Goal: Task Accomplishment & Management: Manage account settings

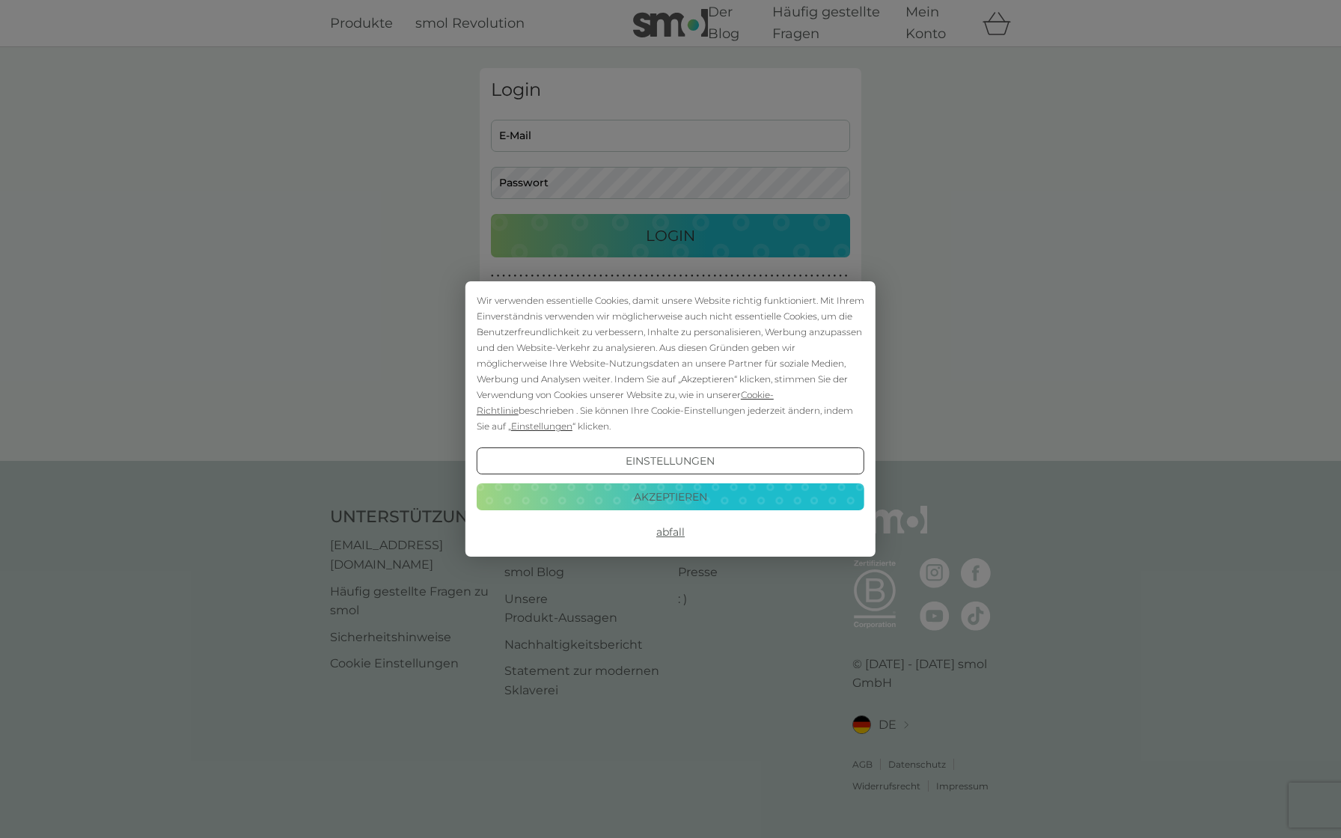
click at [660, 493] on font "Akzeptieren" at bounding box center [670, 496] width 73 height 13
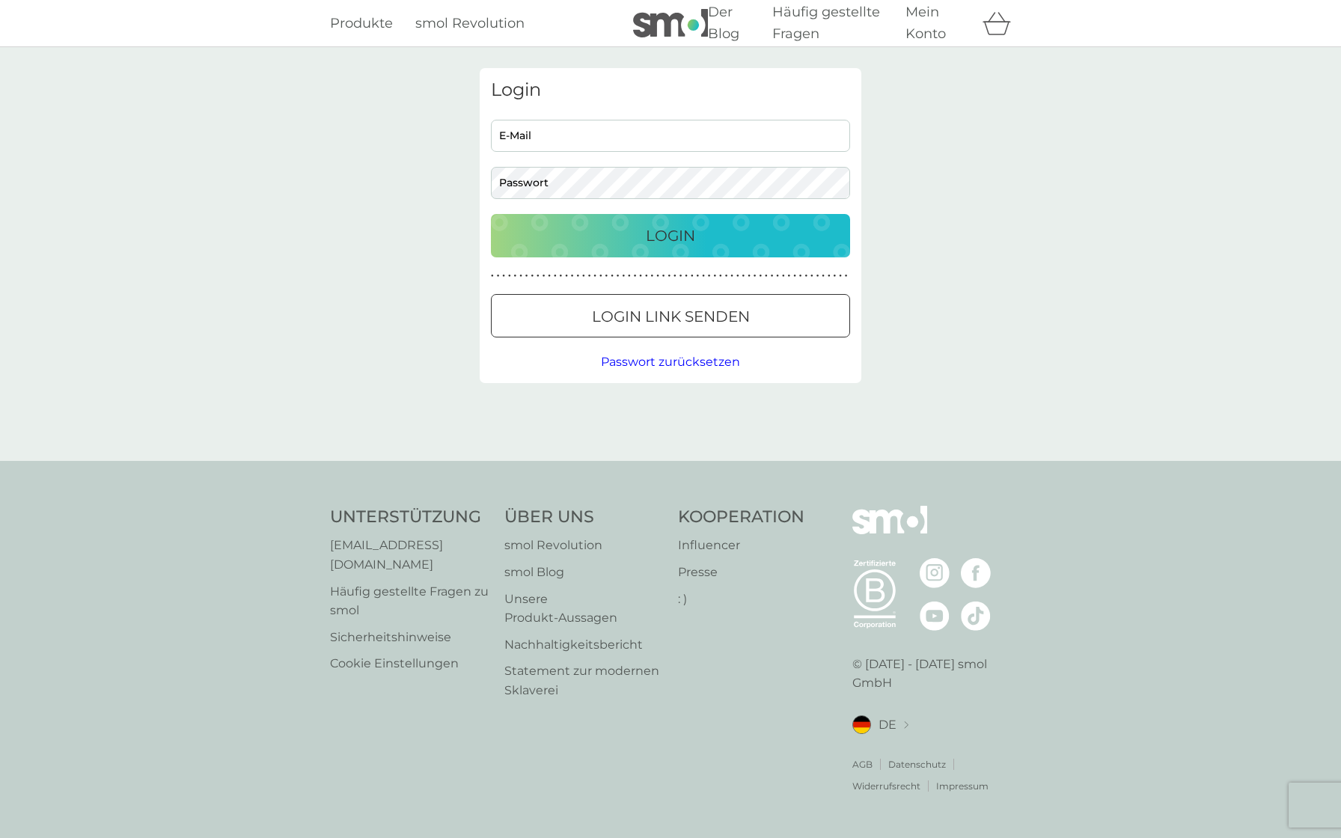
click at [557, 143] on input "E-Mail" at bounding box center [670, 136] width 359 height 32
type input "[PERSON_NAME][EMAIL_ADDRESS][DOMAIN_NAME]"
click at [491, 214] on button "Login" at bounding box center [670, 235] width 359 height 43
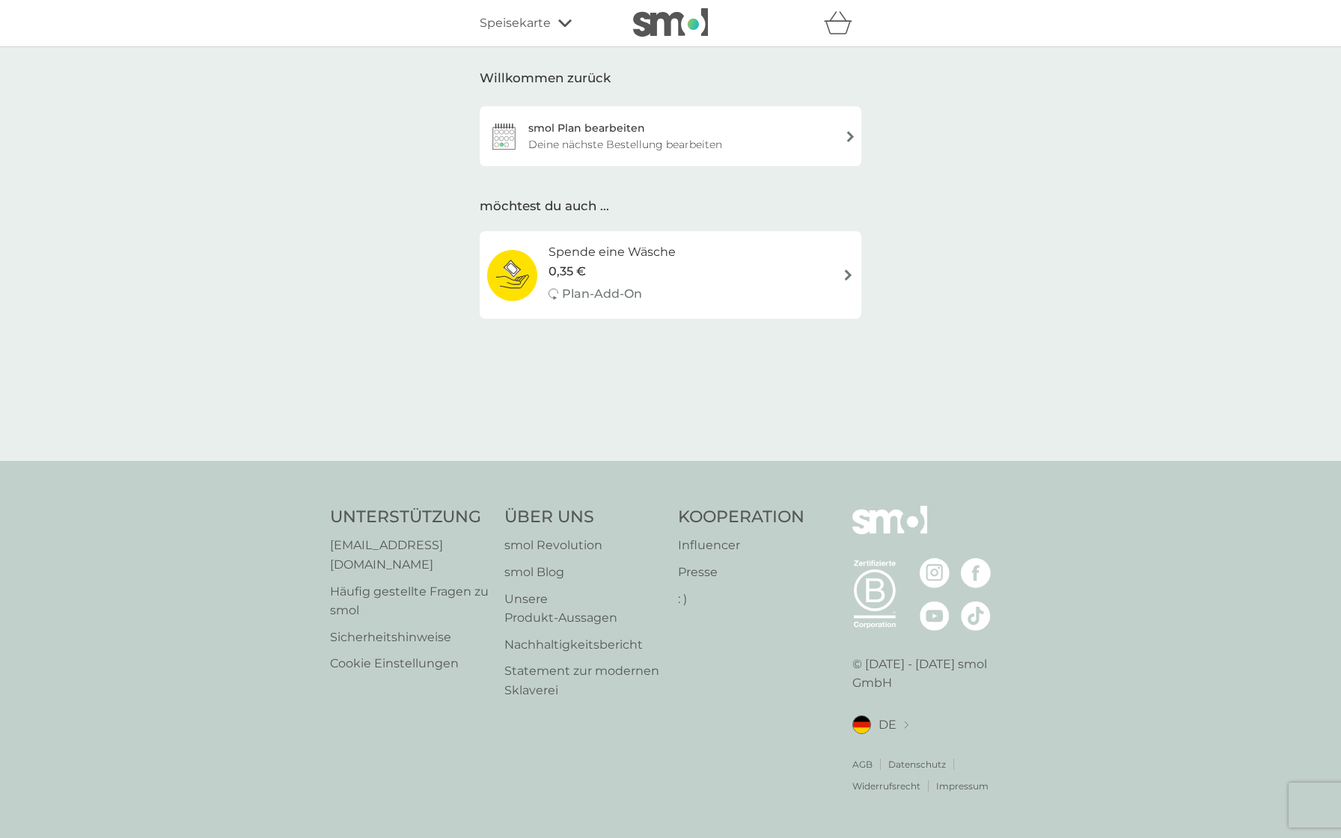
click at [844, 140] on div "smol Plan bearbeiten Deine nächste Bestellung bearbeiten" at bounding box center [671, 136] width 382 height 60
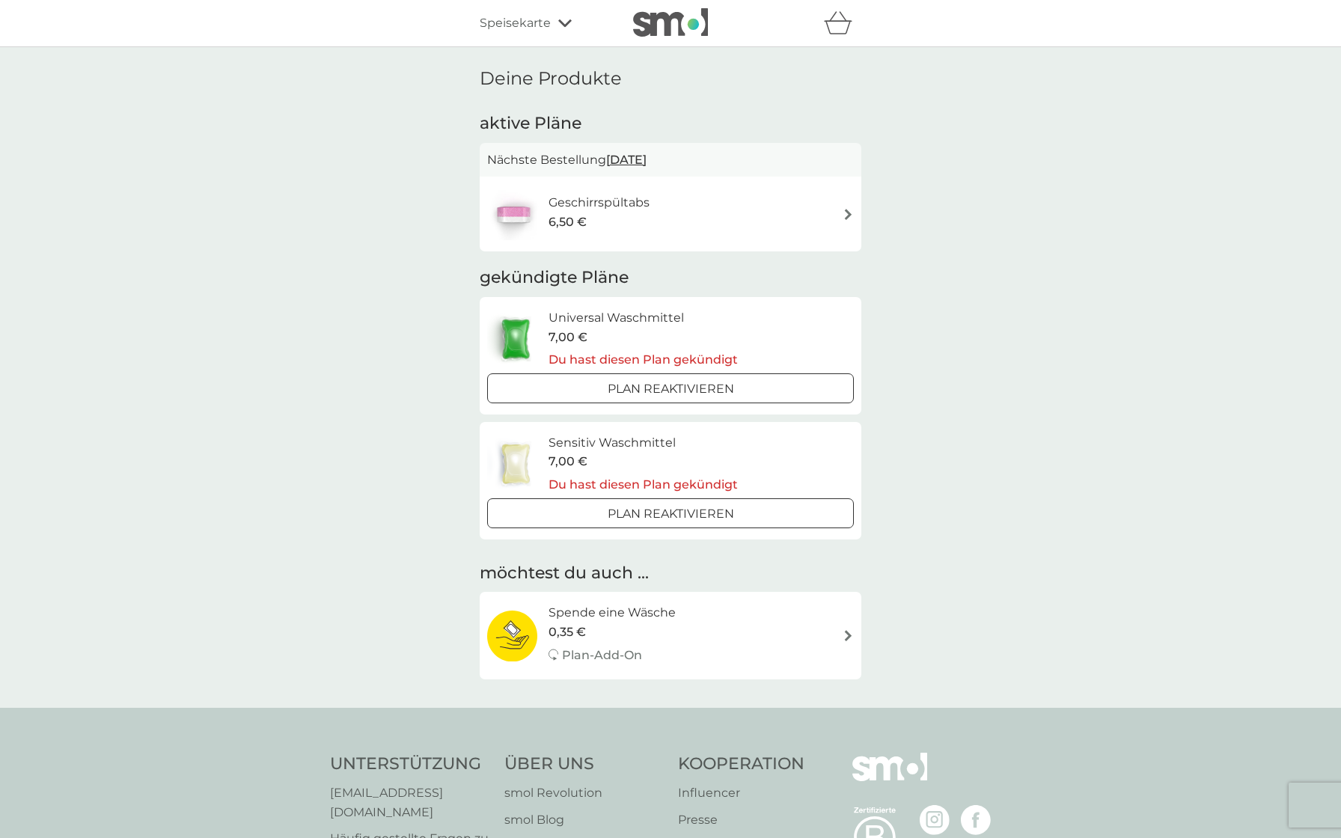
click at [831, 208] on div "Geschirrspültabs 6,50 €" at bounding box center [670, 214] width 367 height 52
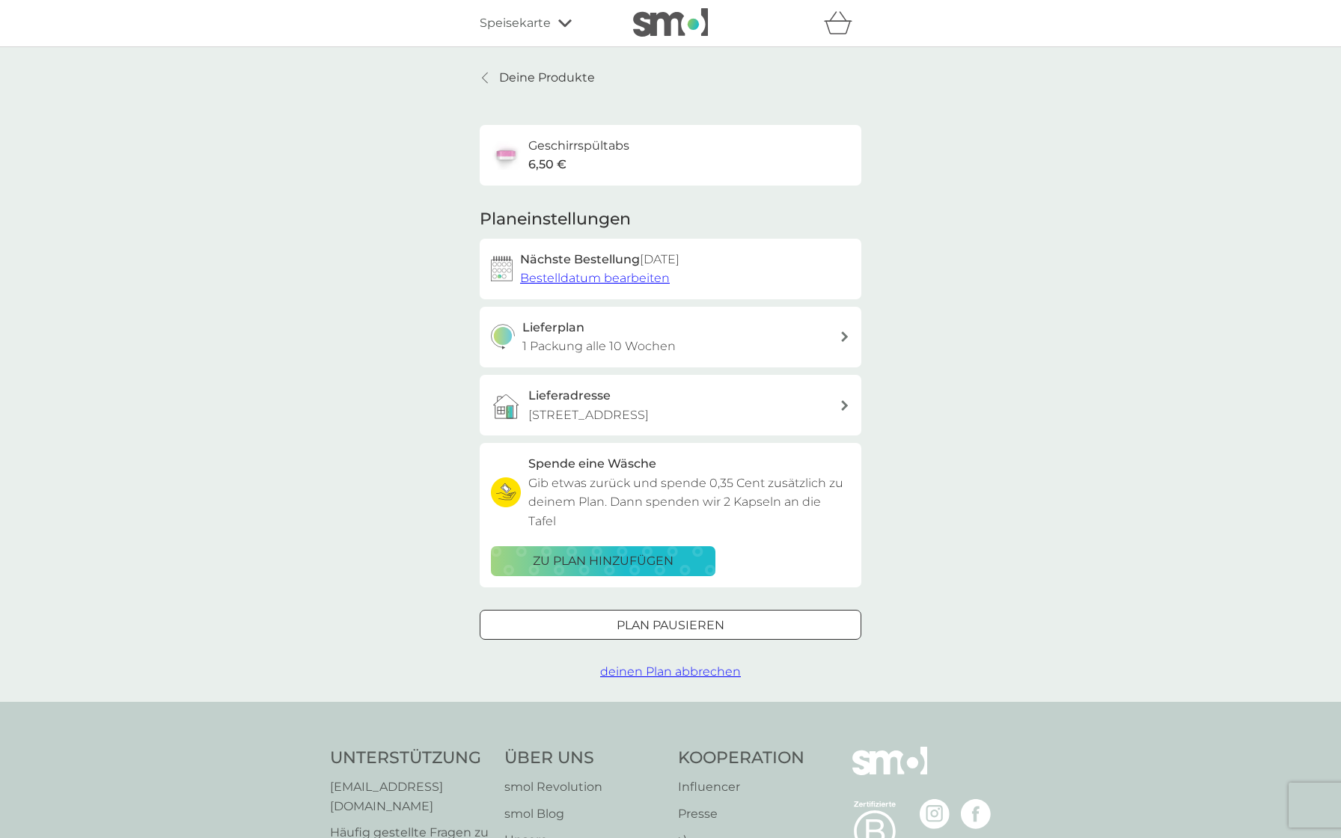
click at [727, 664] on font "deinen Plan abbrechen" at bounding box center [670, 671] width 141 height 14
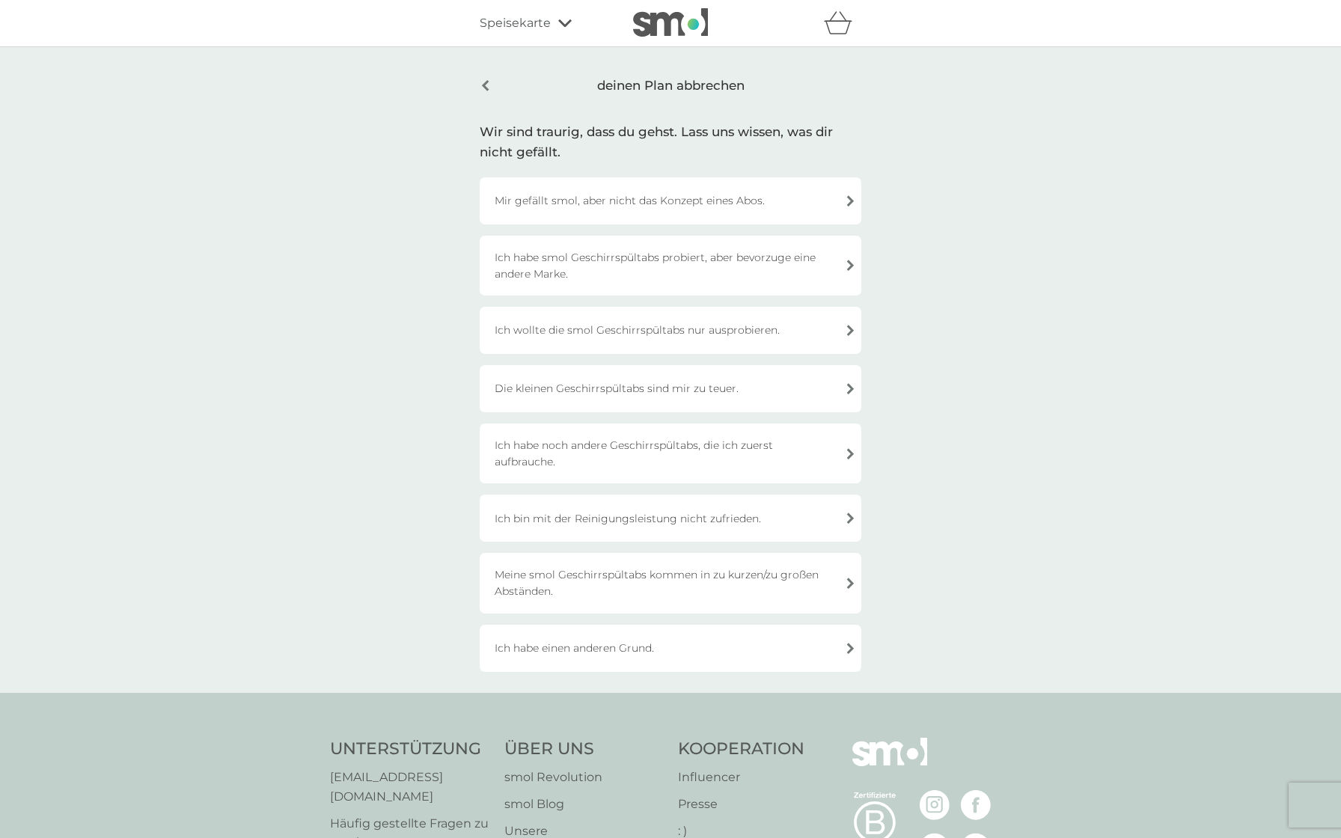
click at [845, 657] on div "Ich habe einen anderen Grund." at bounding box center [671, 648] width 382 height 47
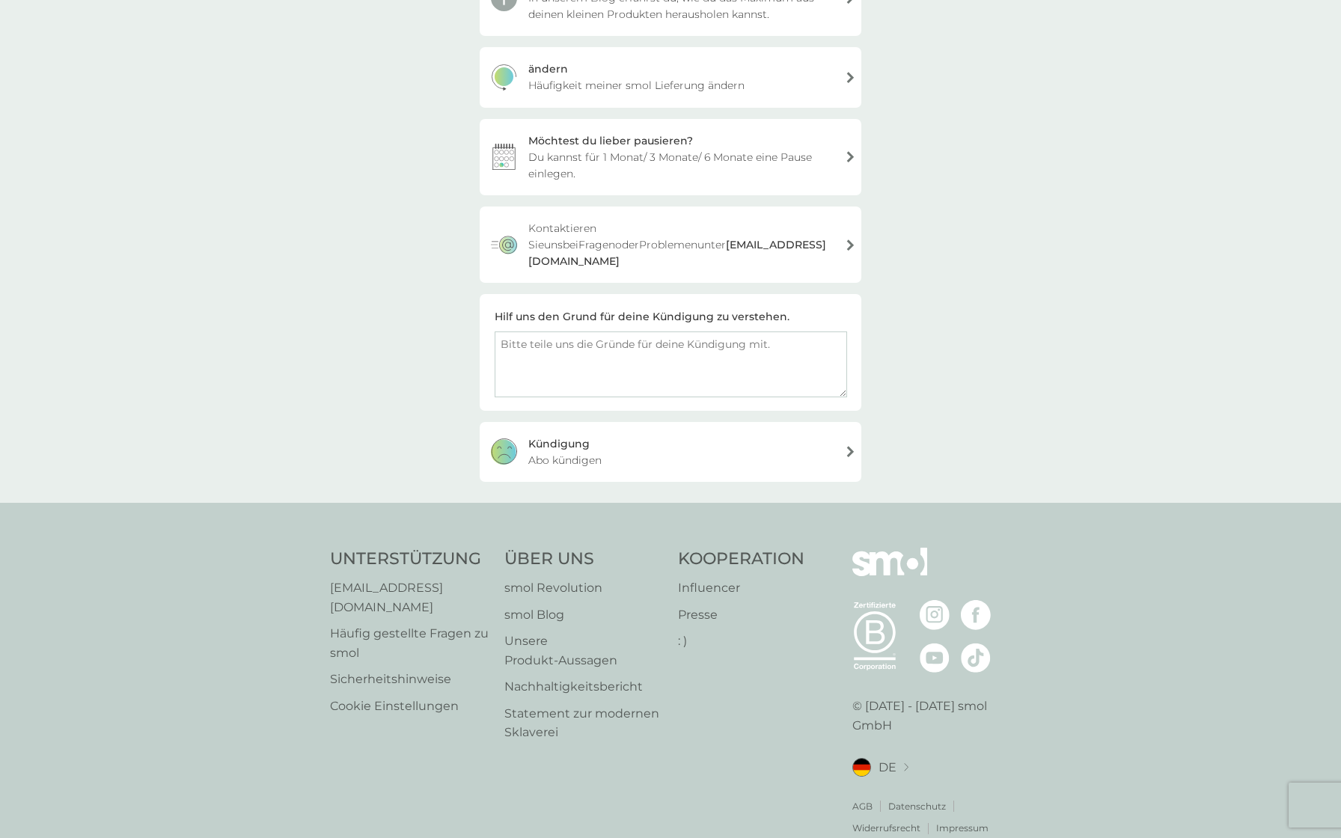
scroll to position [289, 0]
click at [810, 435] on div "Kündigung Abo kündigen" at bounding box center [671, 450] width 382 height 60
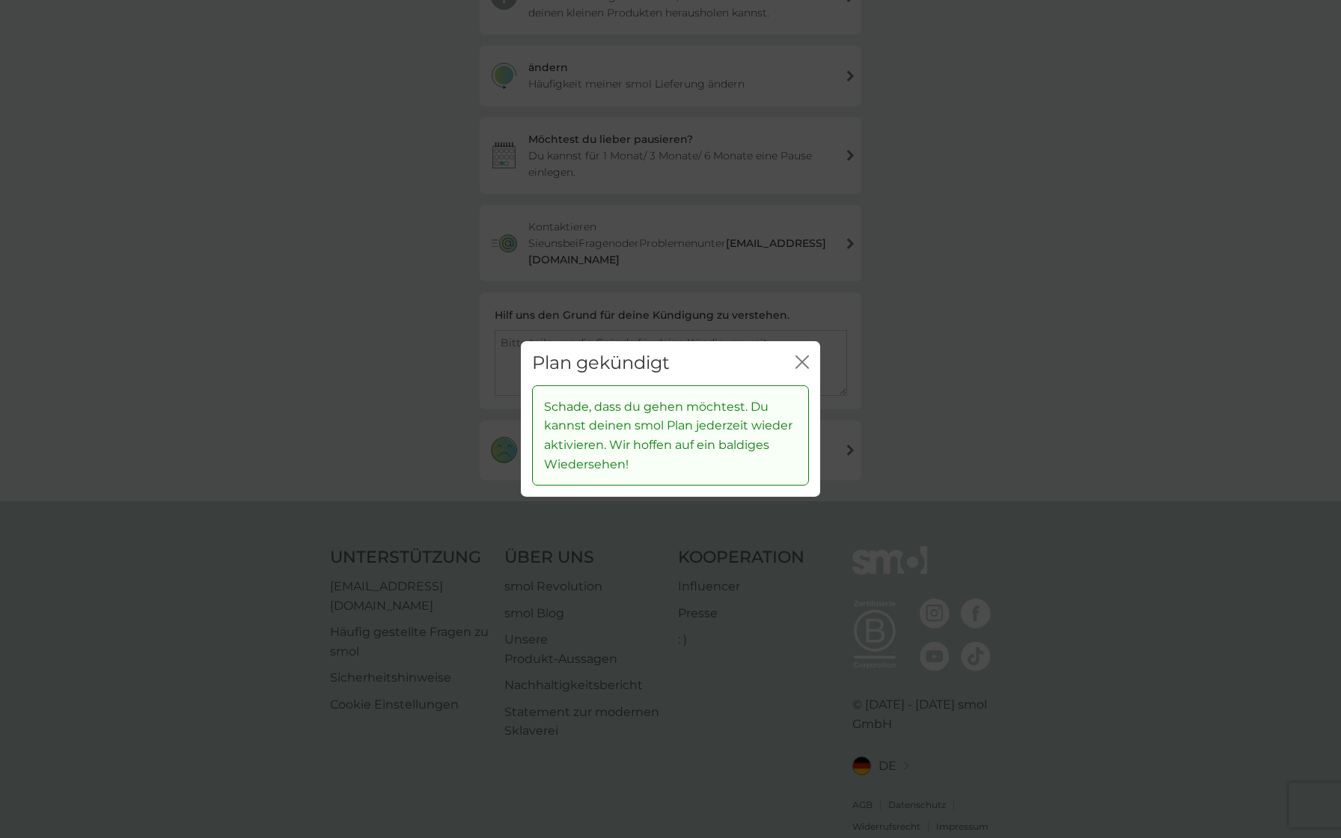
click at [806, 361] on icon "Schließen" at bounding box center [801, 361] width 13 height 13
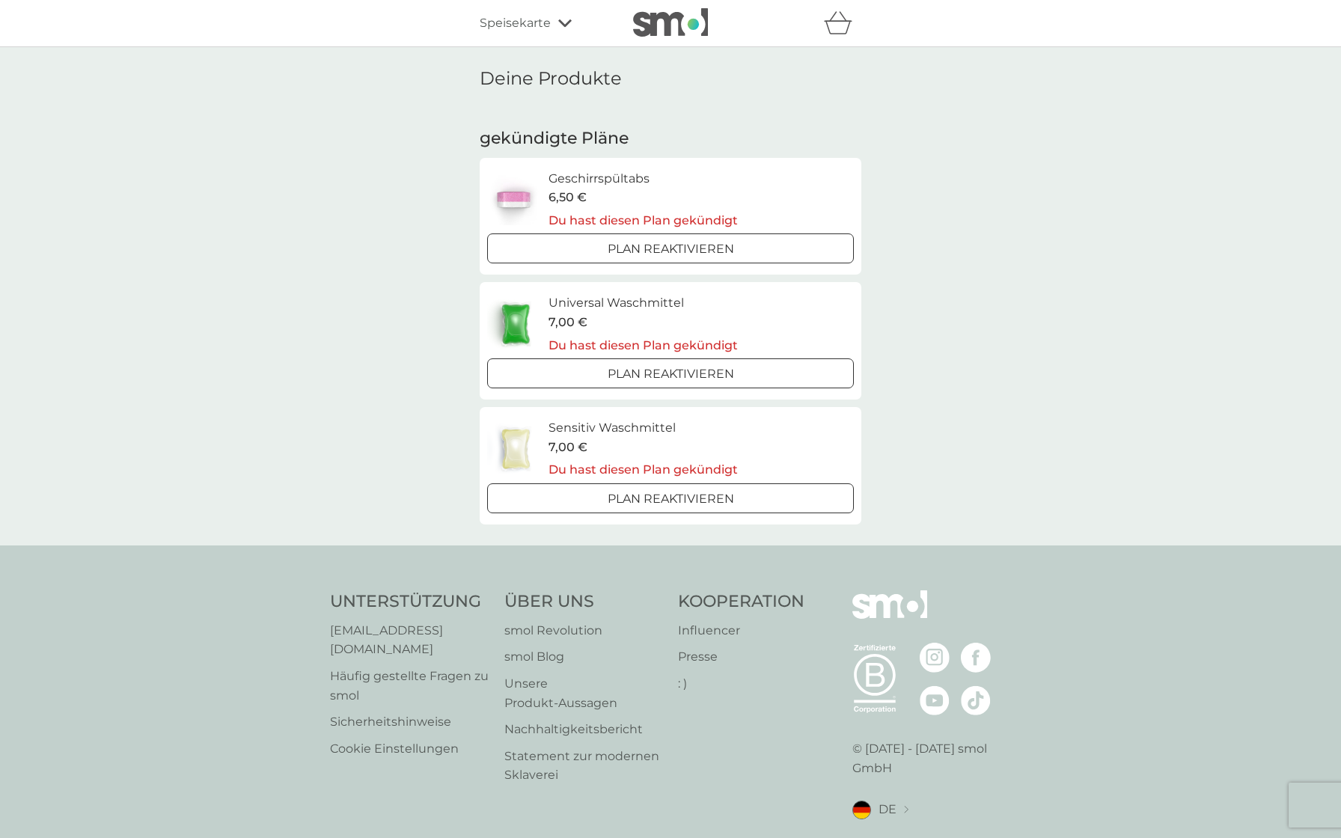
click at [528, 23] on font "Speisekarte" at bounding box center [515, 23] width 71 height 14
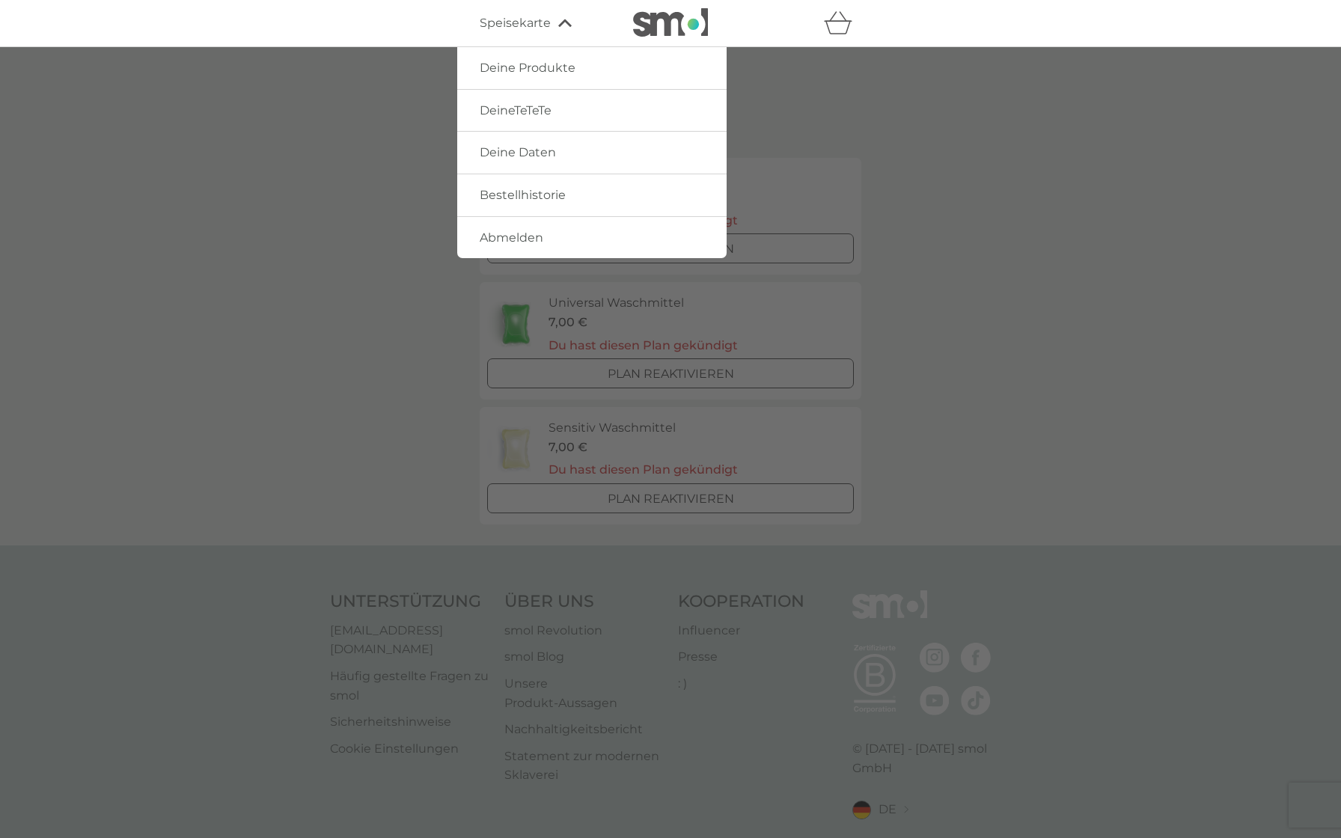
drag, startPoint x: 674, startPoint y: 17, endPoint x: 674, endPoint y: 756, distance: 739.2
click at [685, 17] on img at bounding box center [670, 22] width 75 height 28
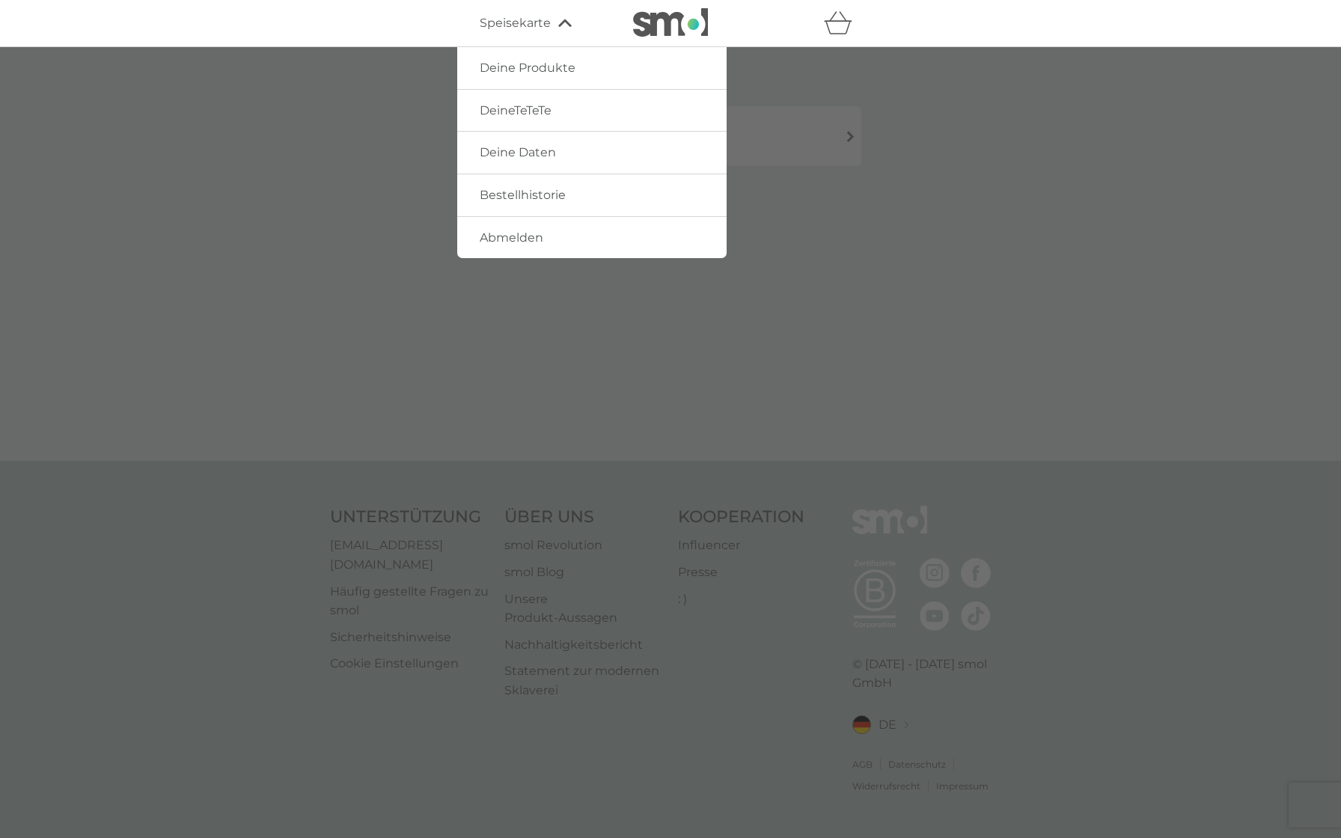
click at [839, 25] on icon "Warenkorb" at bounding box center [838, 22] width 28 height 23
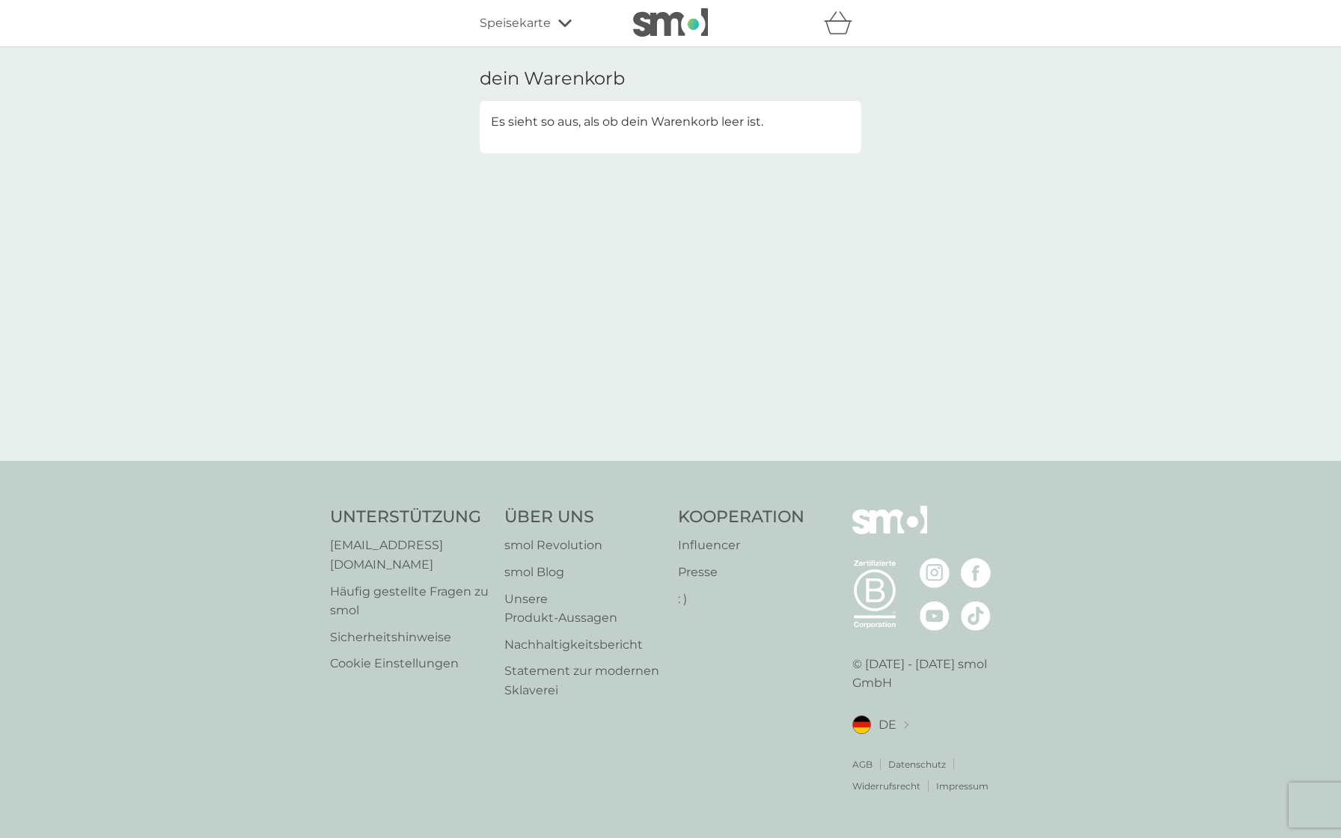
click at [839, 25] on icon "Warenkorb" at bounding box center [838, 22] width 28 height 23
click at [688, 24] on img at bounding box center [670, 22] width 75 height 28
click at [683, 139] on font "Deine nächste Bestellung bearbeiten" at bounding box center [625, 144] width 194 height 13
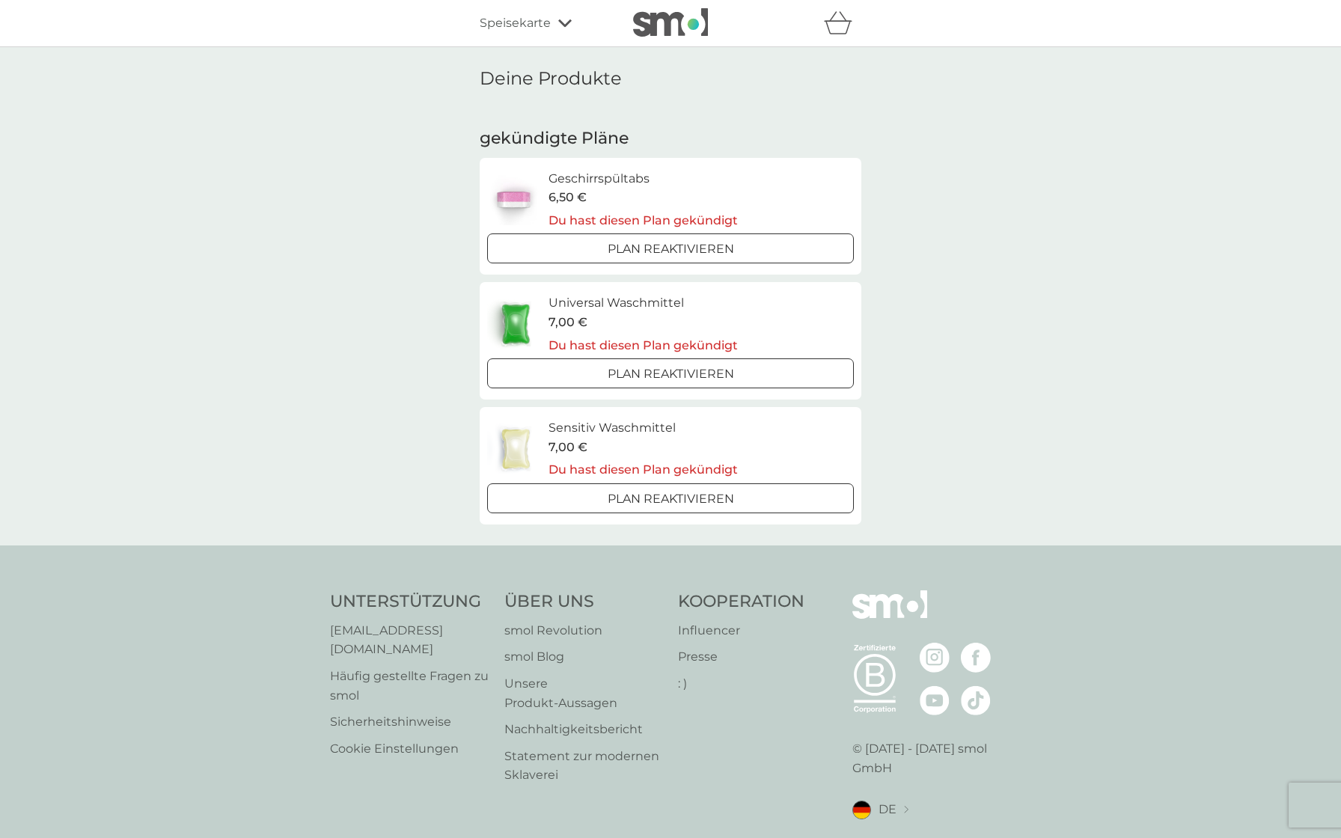
click at [712, 627] on font "Influencer" at bounding box center [709, 630] width 62 height 14
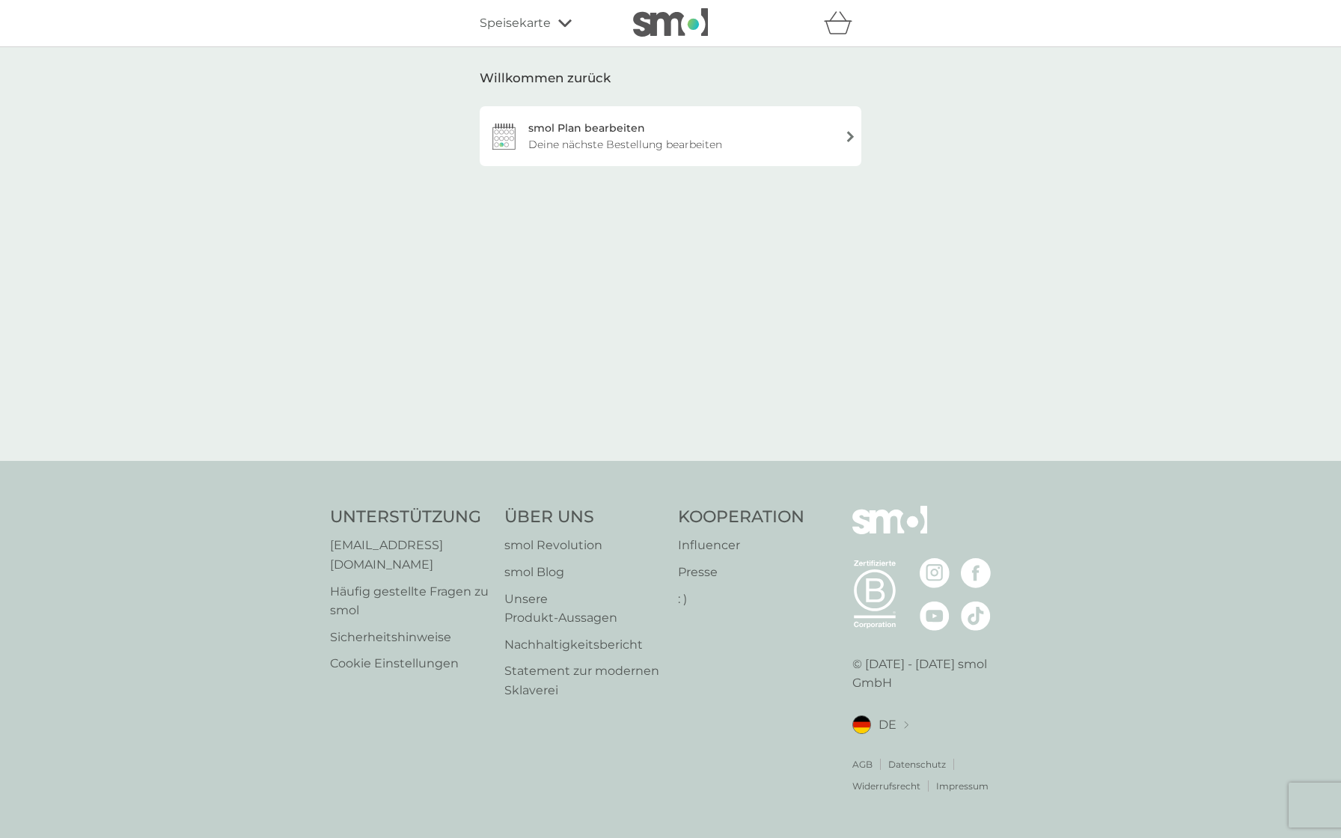
click at [687, 152] on div "Deine nächste Bestellung bearbeiten" at bounding box center [625, 144] width 194 height 16
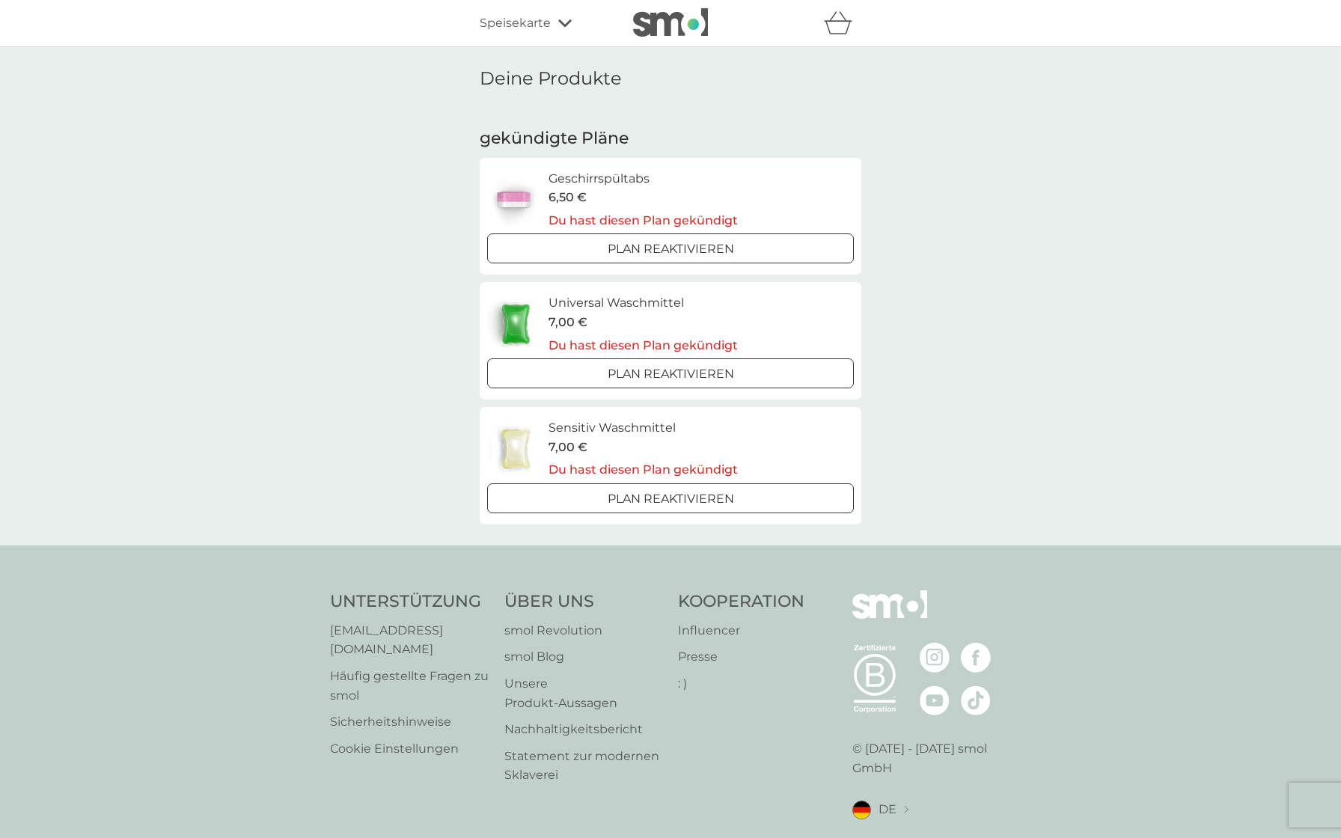
click at [623, 182] on font "Geschirrspültabs" at bounding box center [598, 178] width 101 height 14
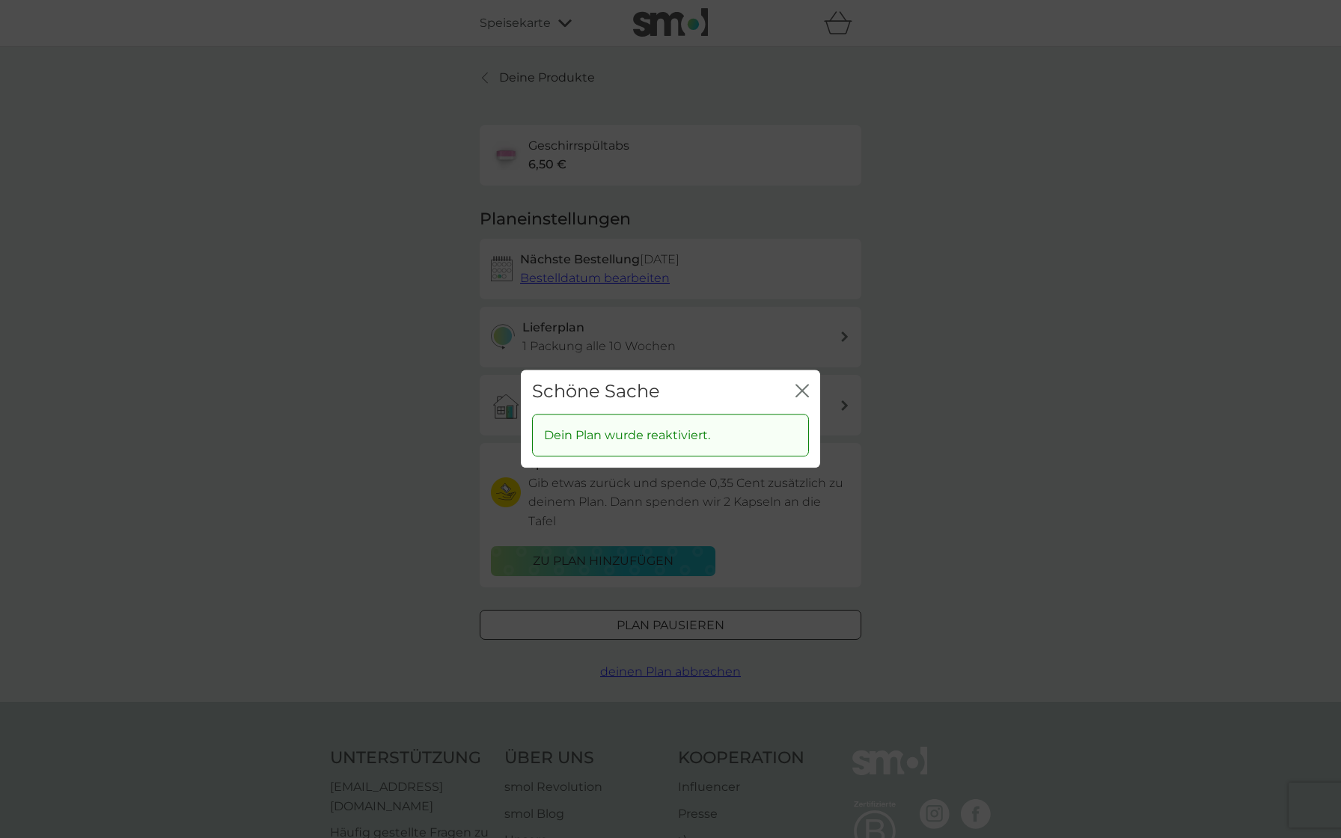
click at [801, 391] on icon "Schließen" at bounding box center [799, 391] width 6 height 12
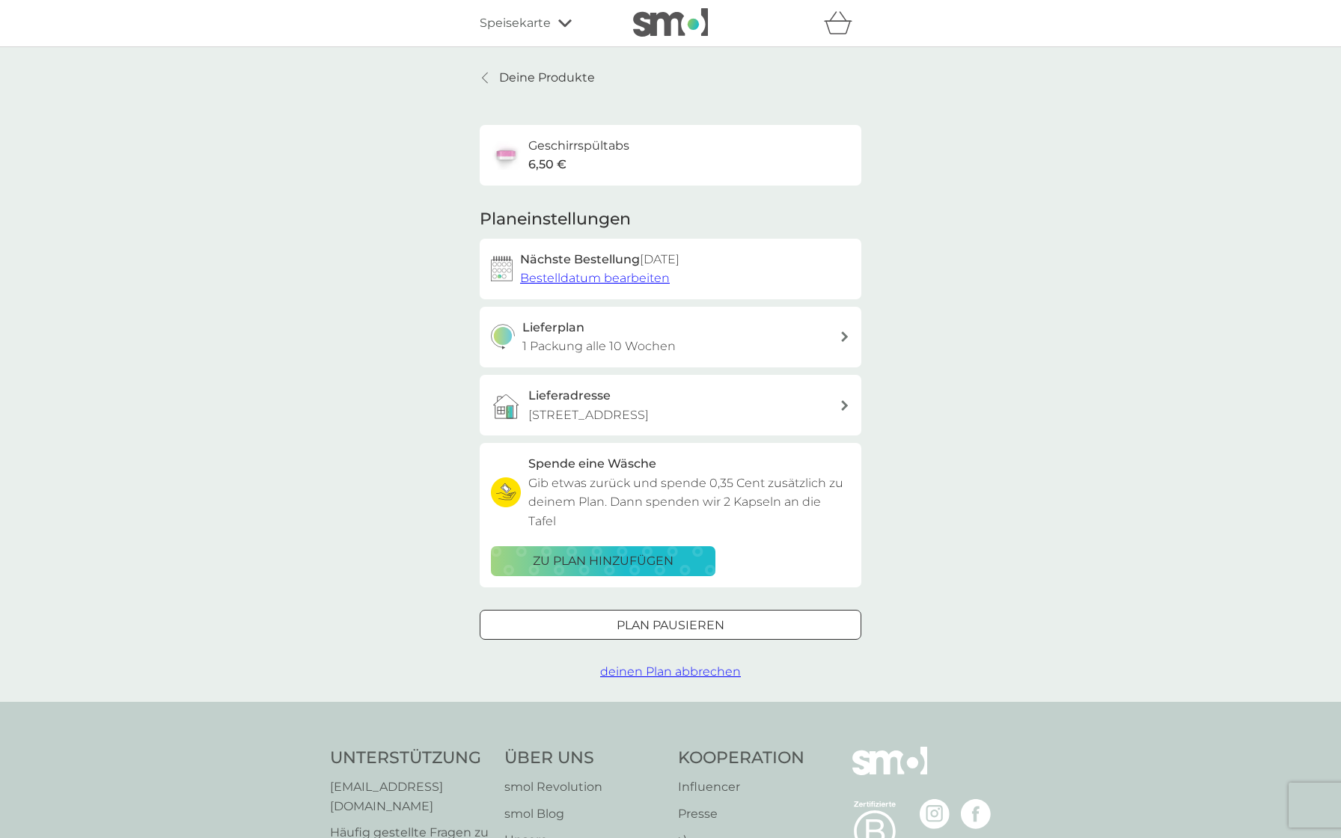
click at [658, 664] on font "deinen Plan abbrechen" at bounding box center [670, 671] width 141 height 14
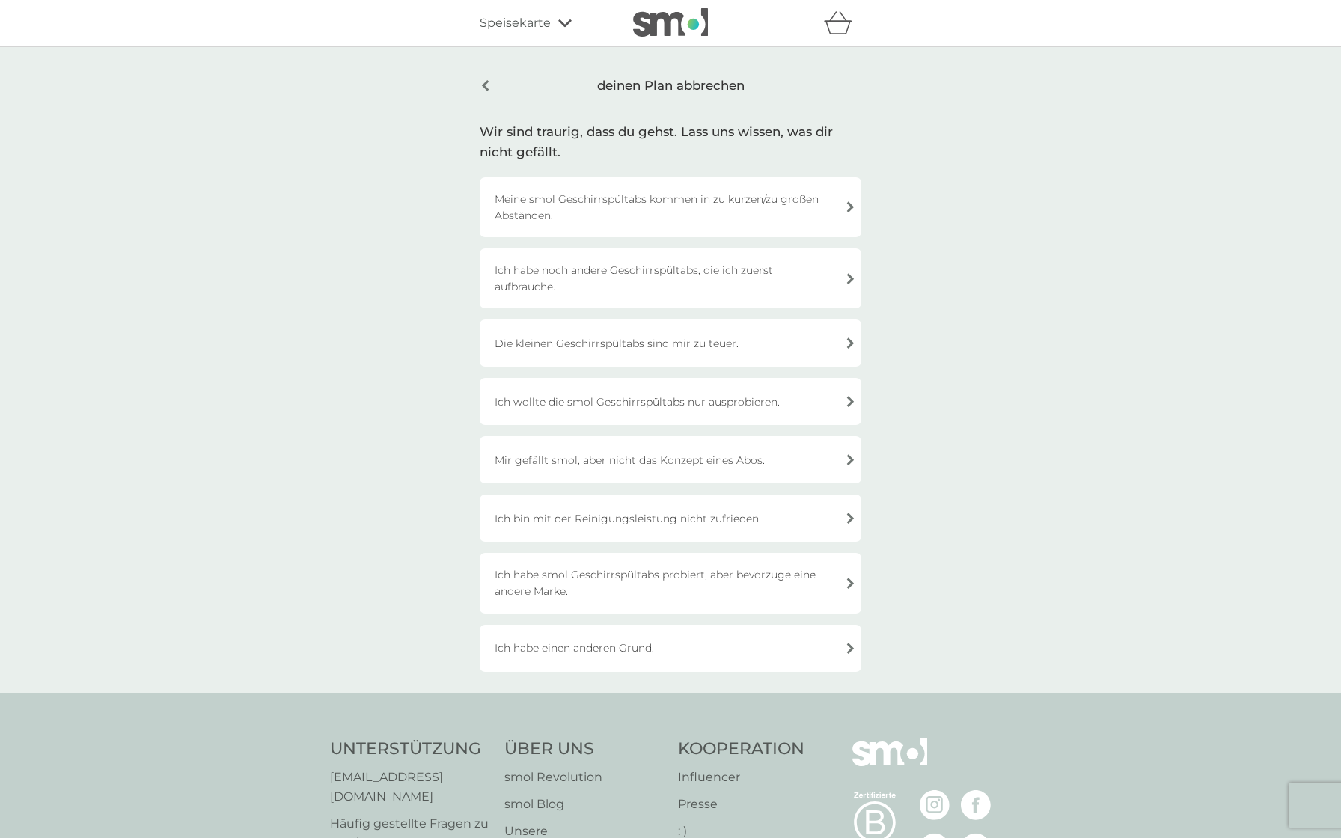
click at [631, 645] on font "Ich habe einen anderen Grund." at bounding box center [574, 647] width 159 height 13
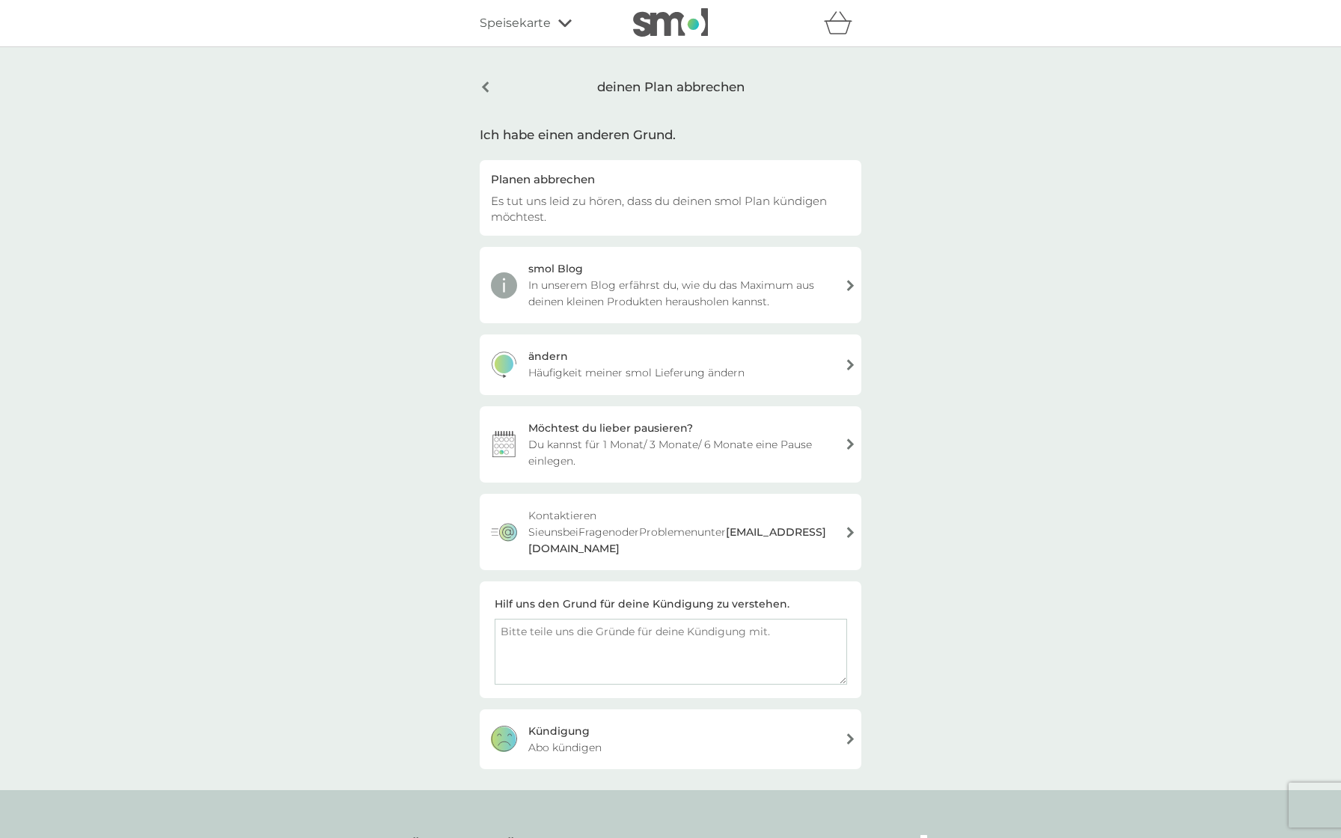
click at [624, 730] on div "Kündigung Abo kündigen" at bounding box center [671, 739] width 382 height 60
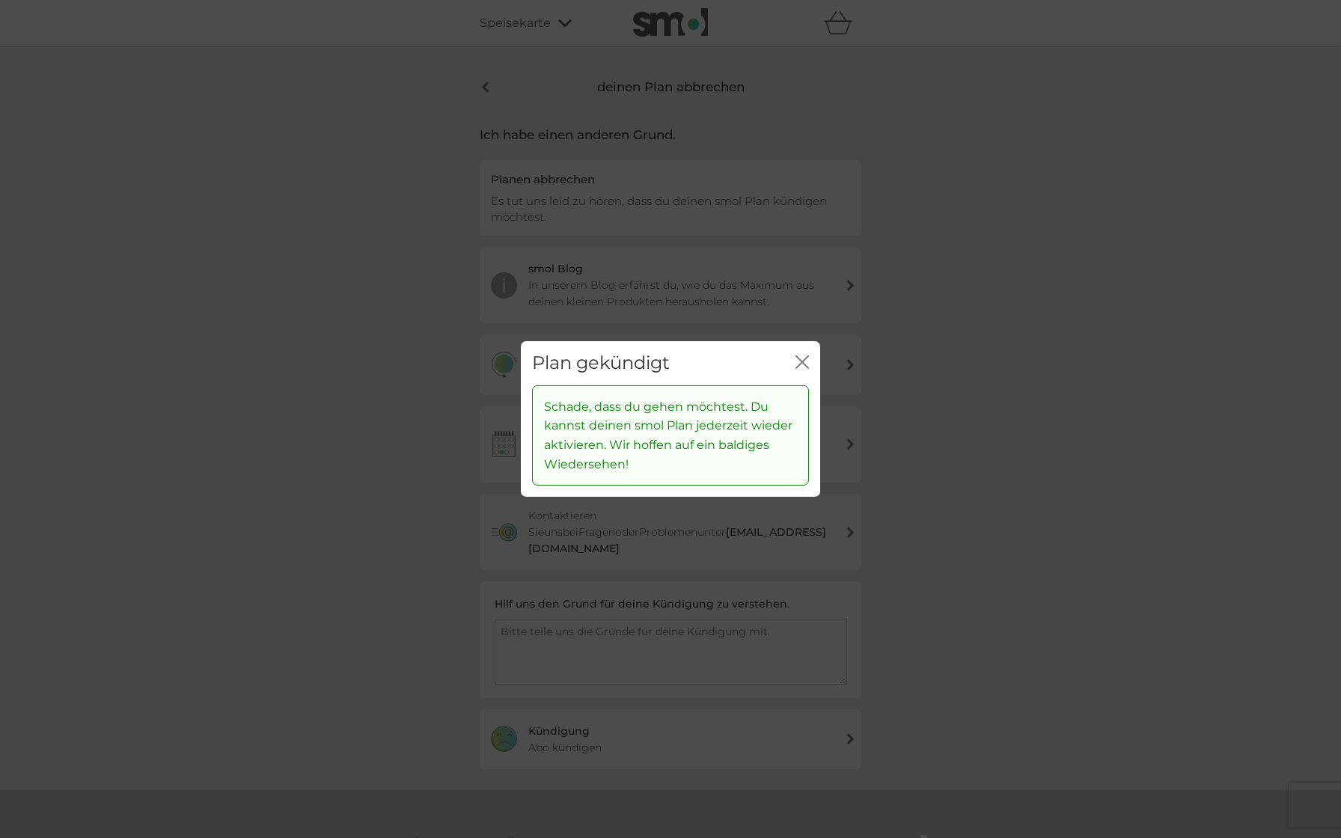
click at [804, 357] on icon "Schließen" at bounding box center [801, 361] width 13 height 13
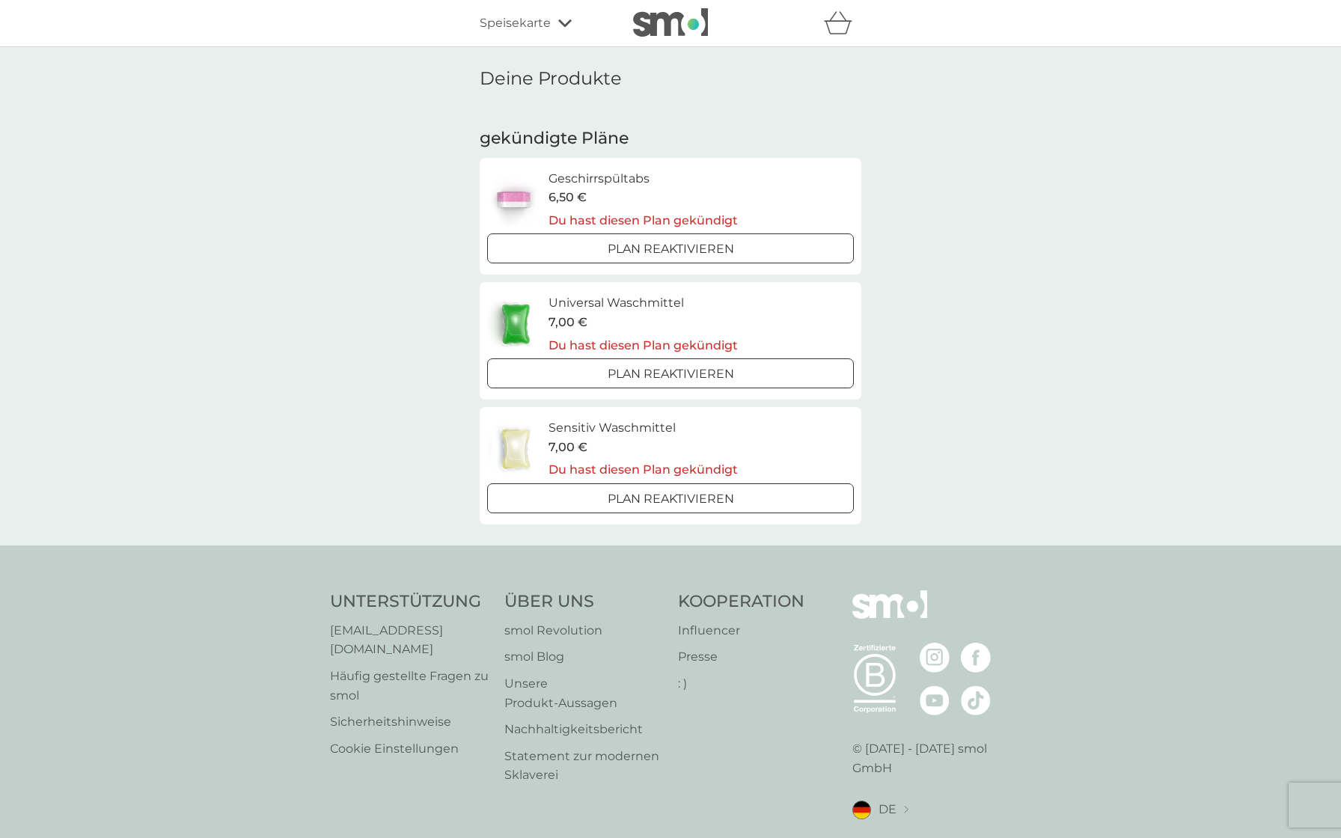
click at [702, 30] on img at bounding box center [670, 22] width 75 height 28
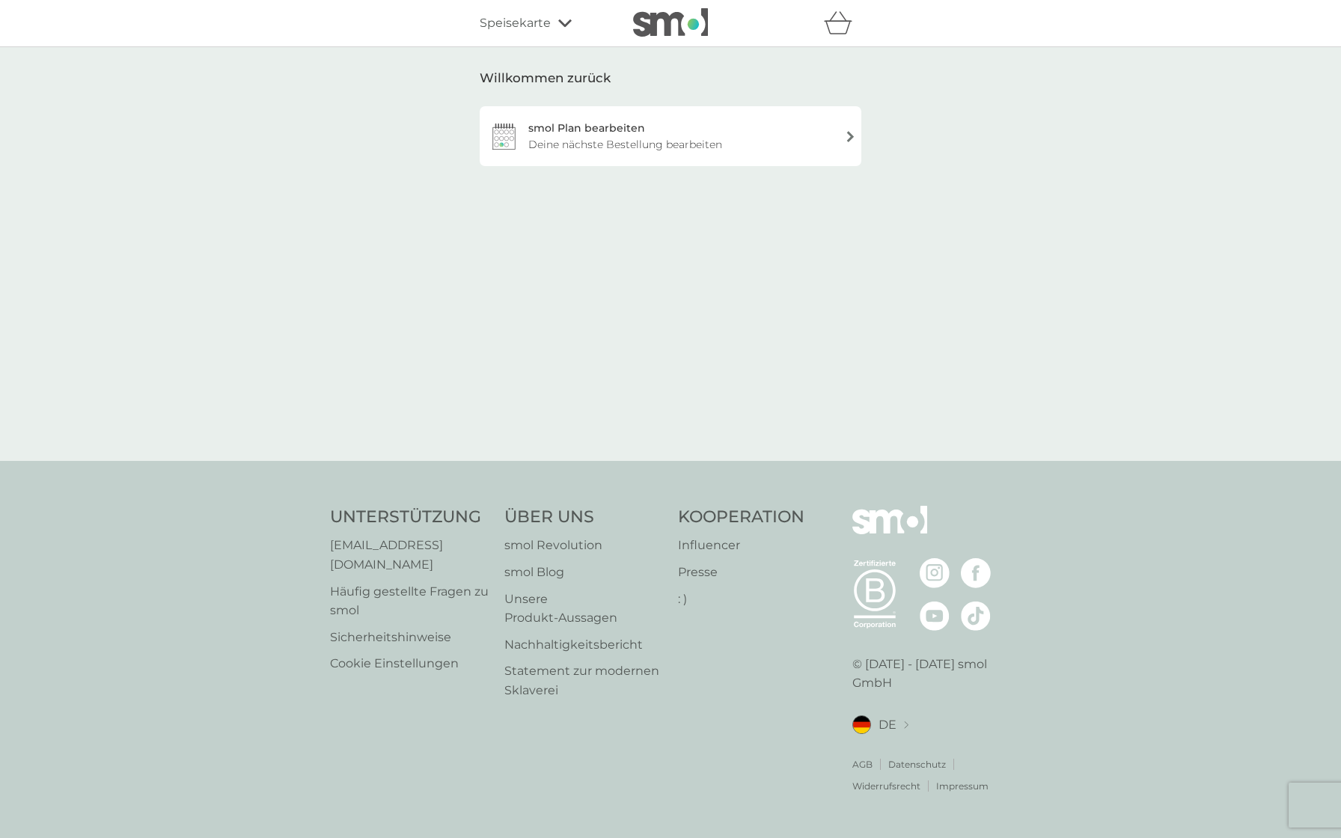
click at [508, 23] on font "Speisekarte" at bounding box center [515, 23] width 71 height 14
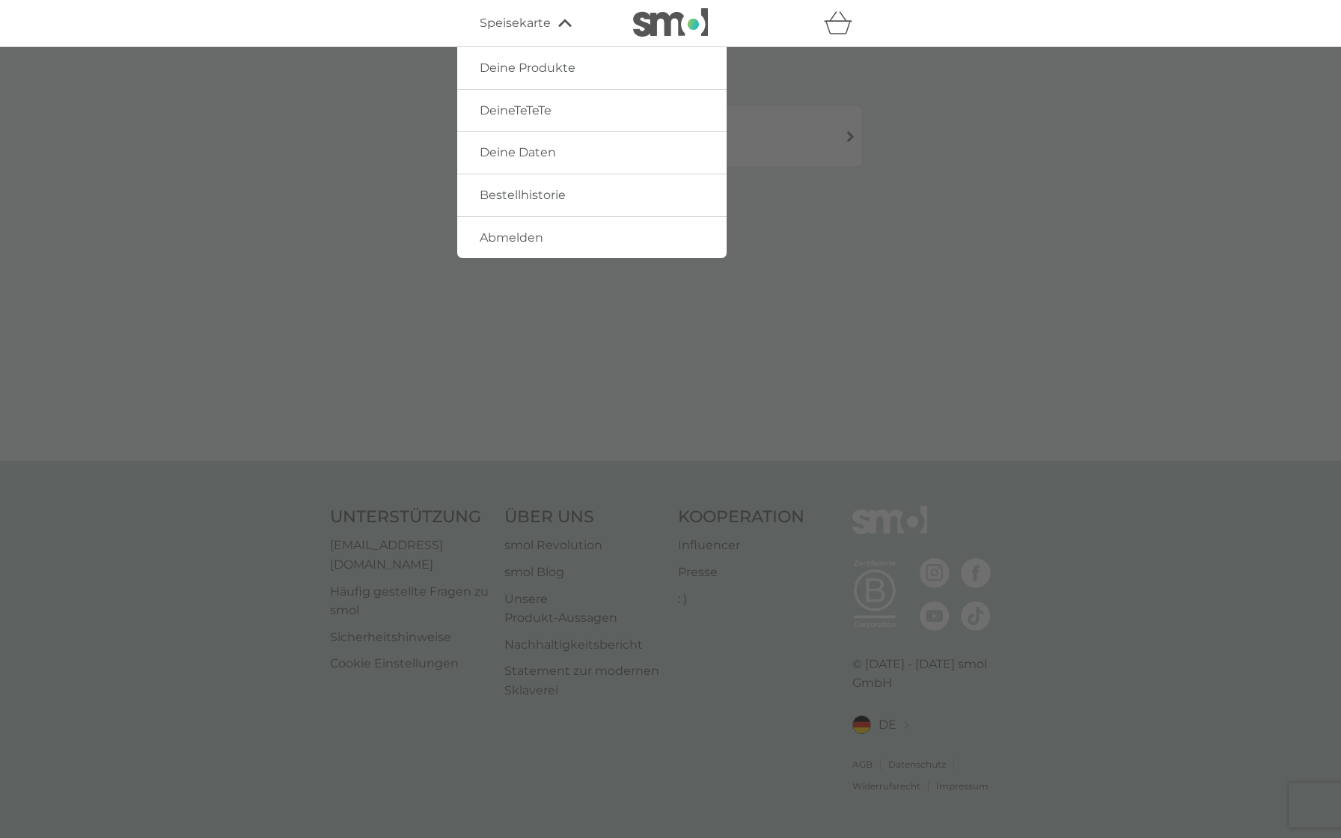
click at [528, 147] on font "Deine Daten" at bounding box center [518, 152] width 76 height 14
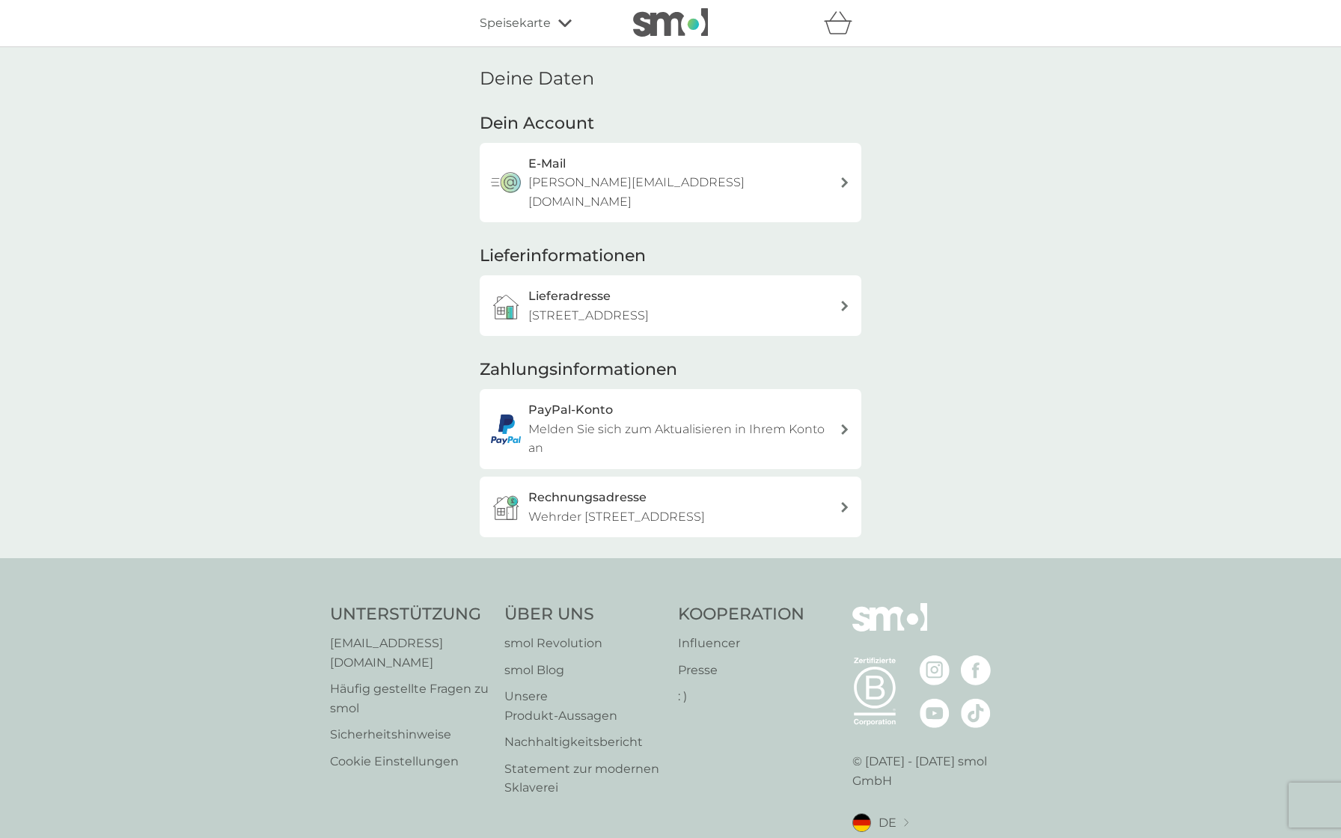
click at [847, 177] on icon at bounding box center [844, 182] width 7 height 10
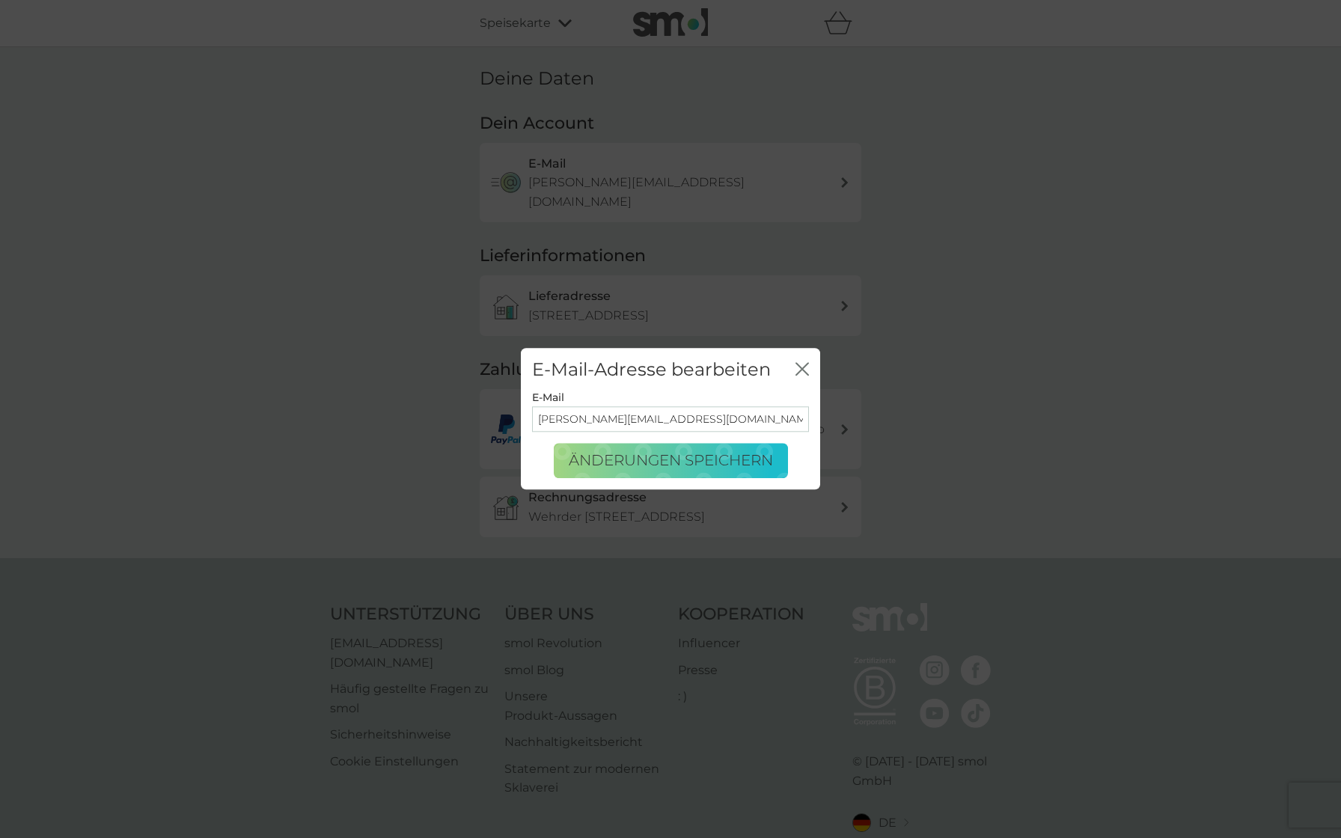
click at [801, 365] on icon "Schließen" at bounding box center [801, 368] width 13 height 13
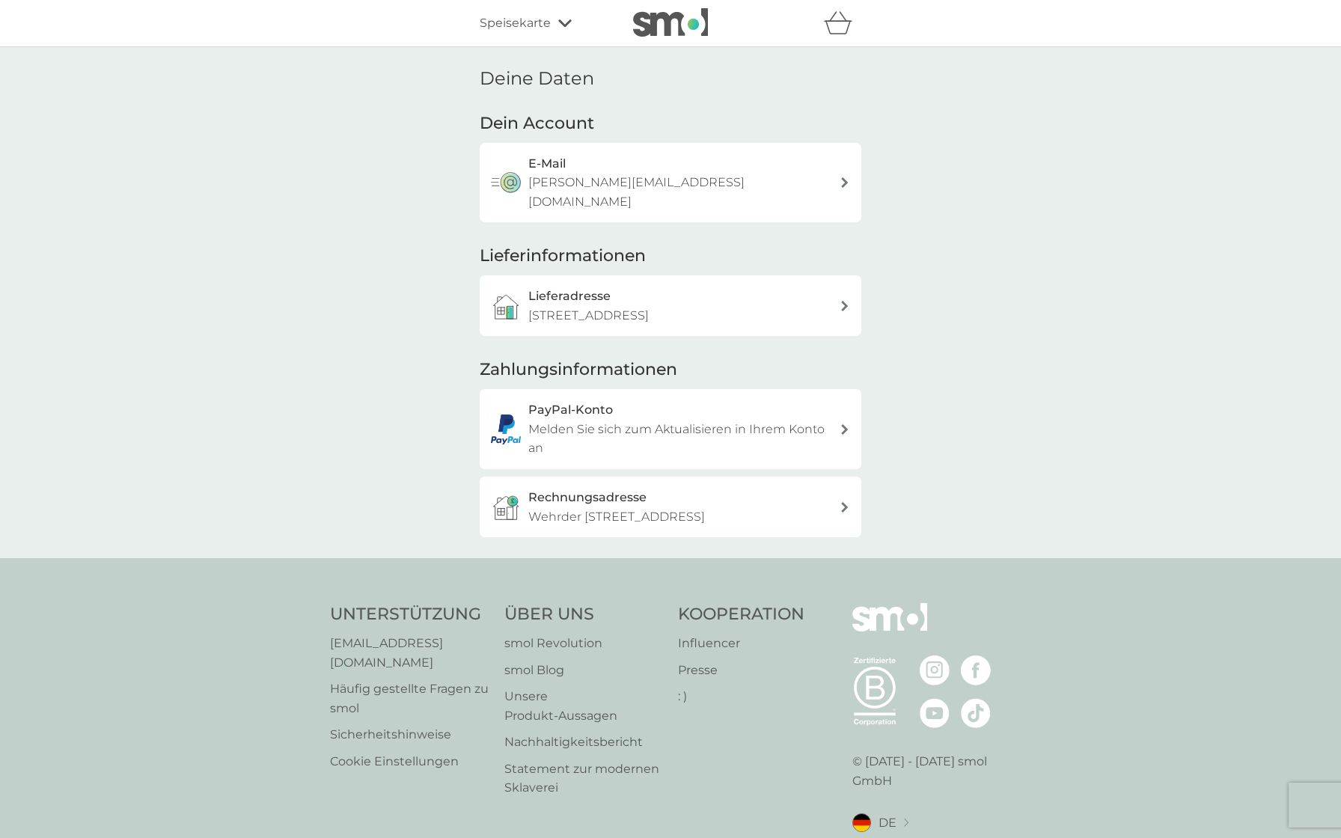
click at [531, 123] on font "Dein Account" at bounding box center [537, 123] width 114 height 20
click at [536, 23] on font "Speisekarte" at bounding box center [515, 23] width 71 height 14
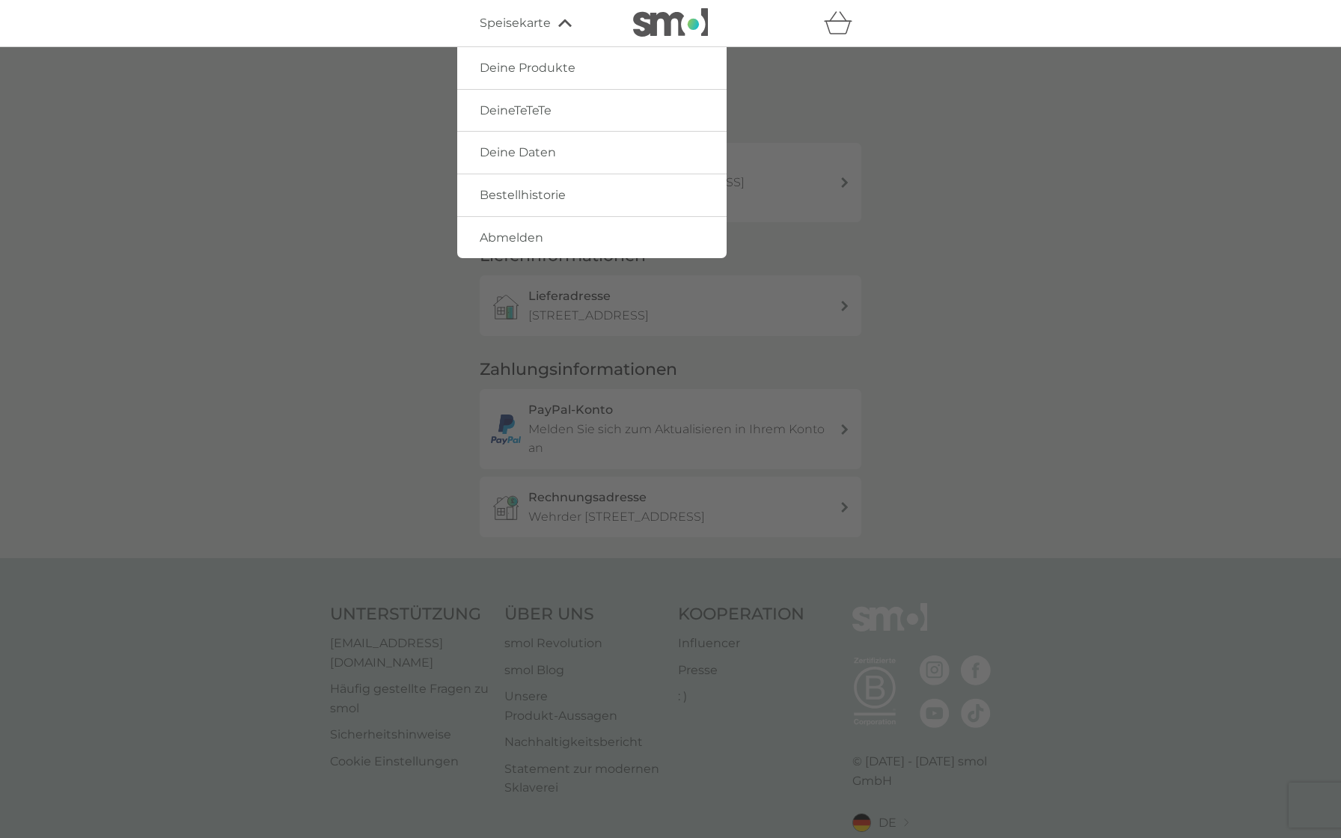
click at [504, 113] on font "DeineTeTeTe" at bounding box center [516, 110] width 72 height 14
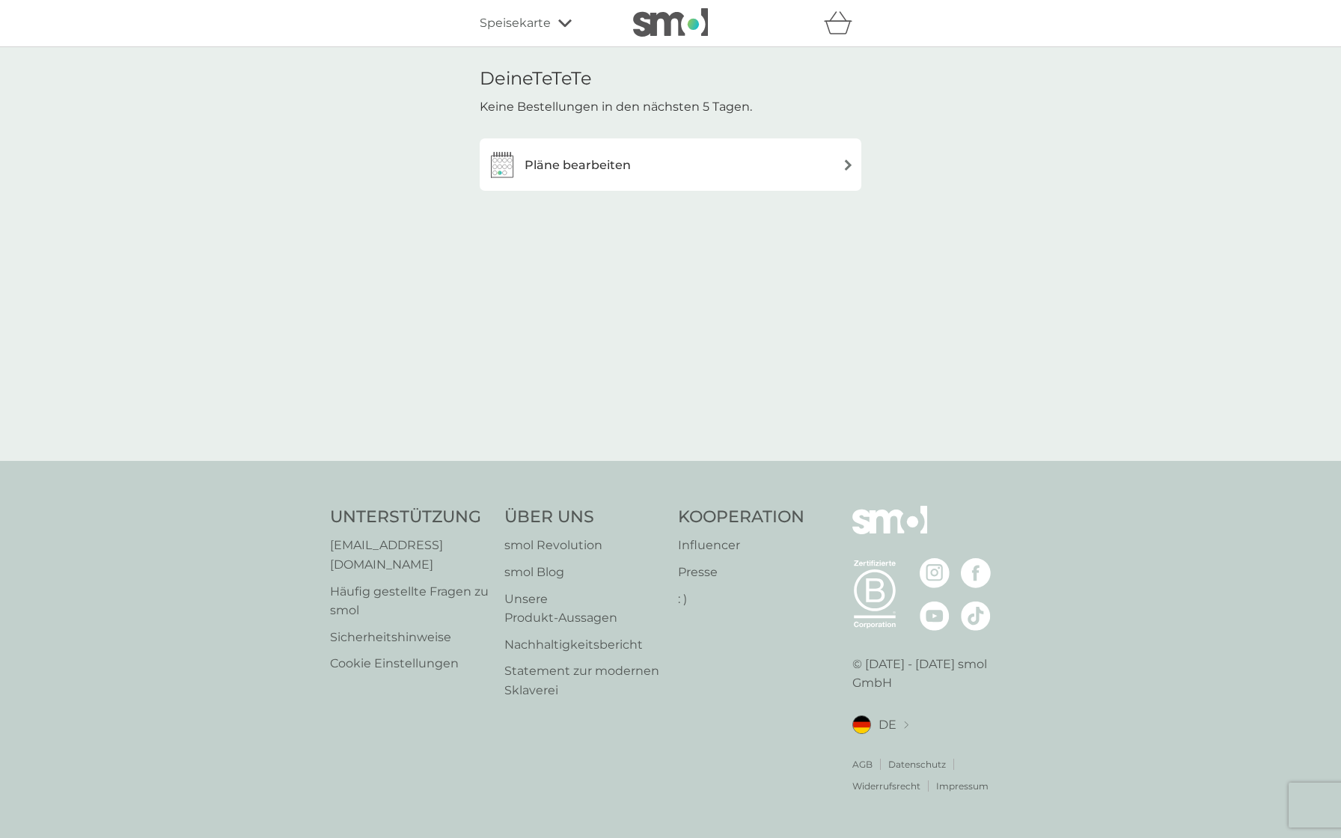
click at [540, 19] on font "Speisekarte" at bounding box center [515, 23] width 71 height 14
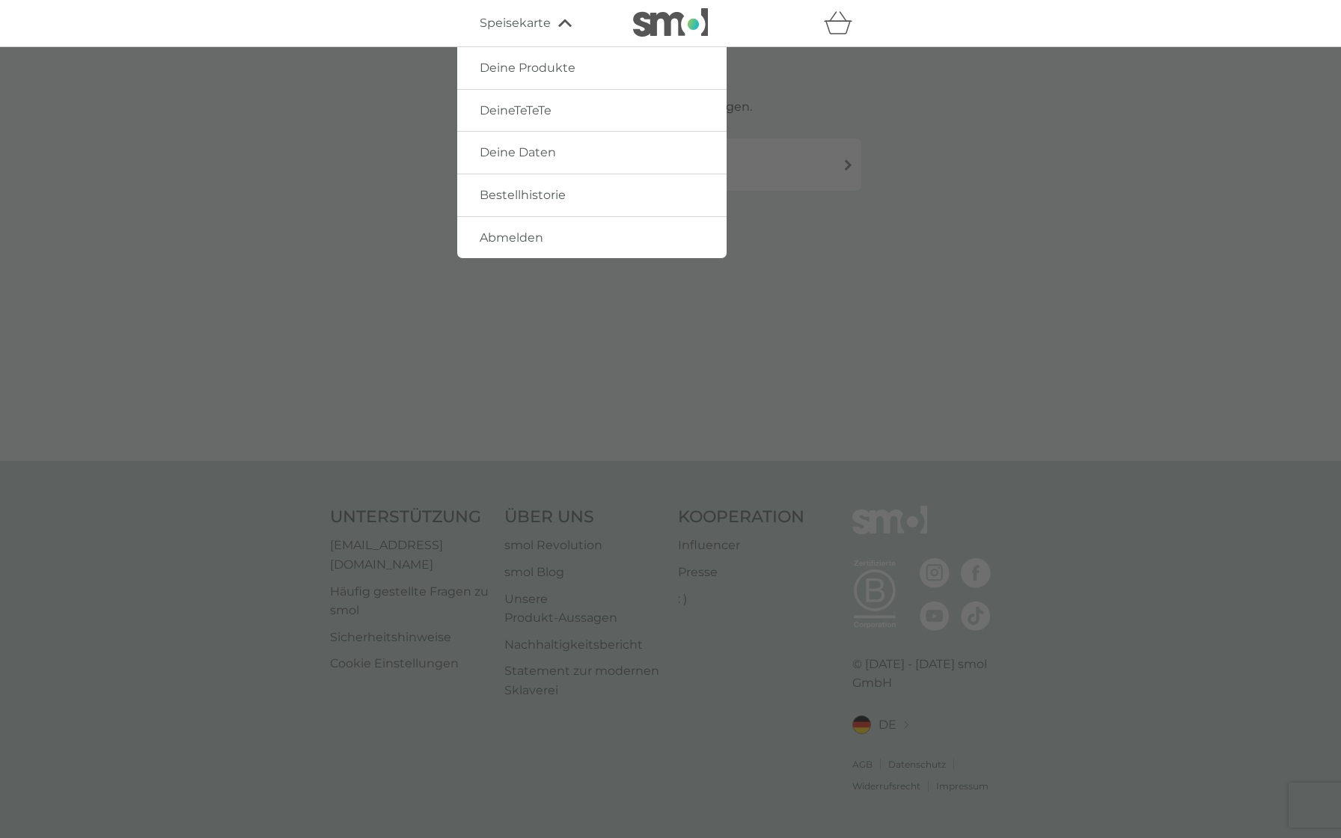
click at [527, 191] on font "Bestellhistorie" at bounding box center [523, 195] width 86 height 14
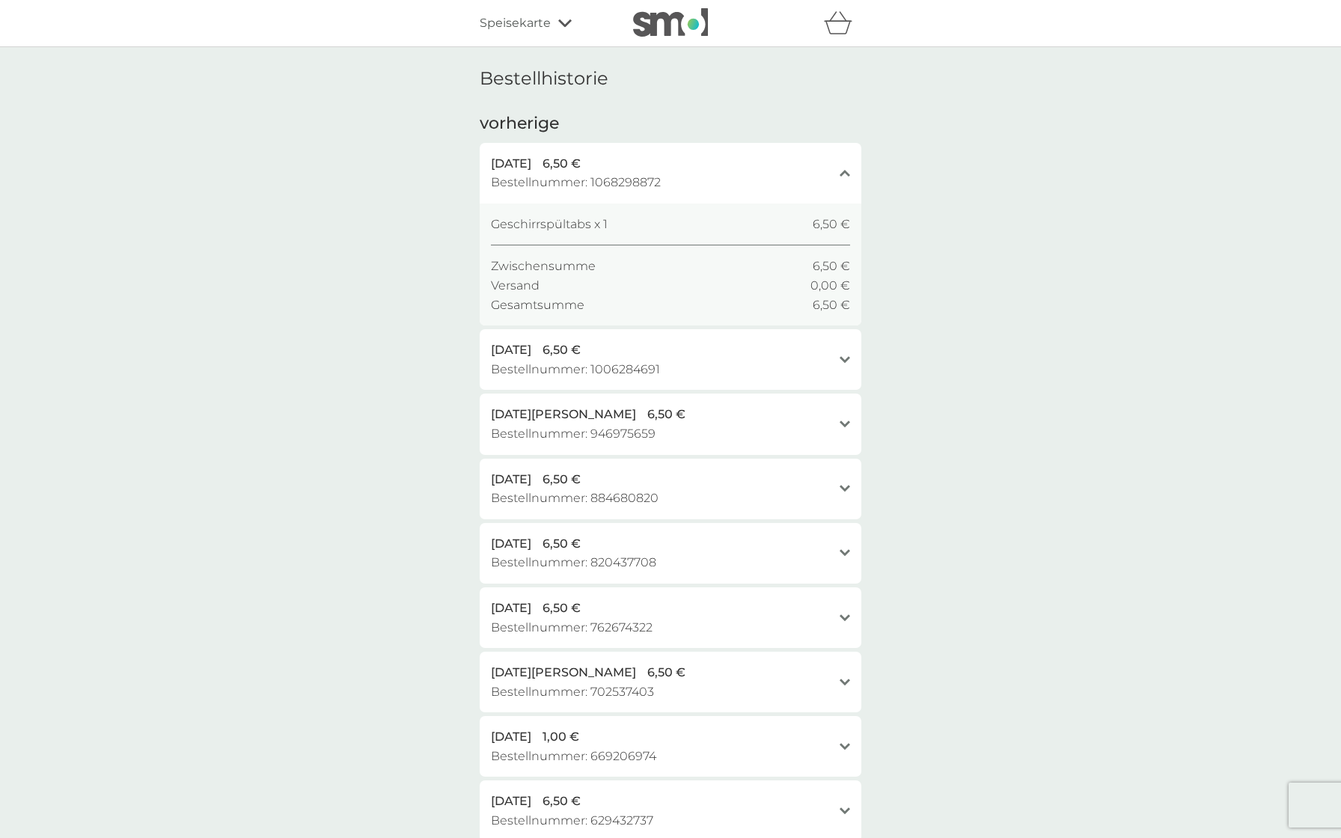
click at [522, 23] on font "Speisekarte" at bounding box center [515, 23] width 71 height 14
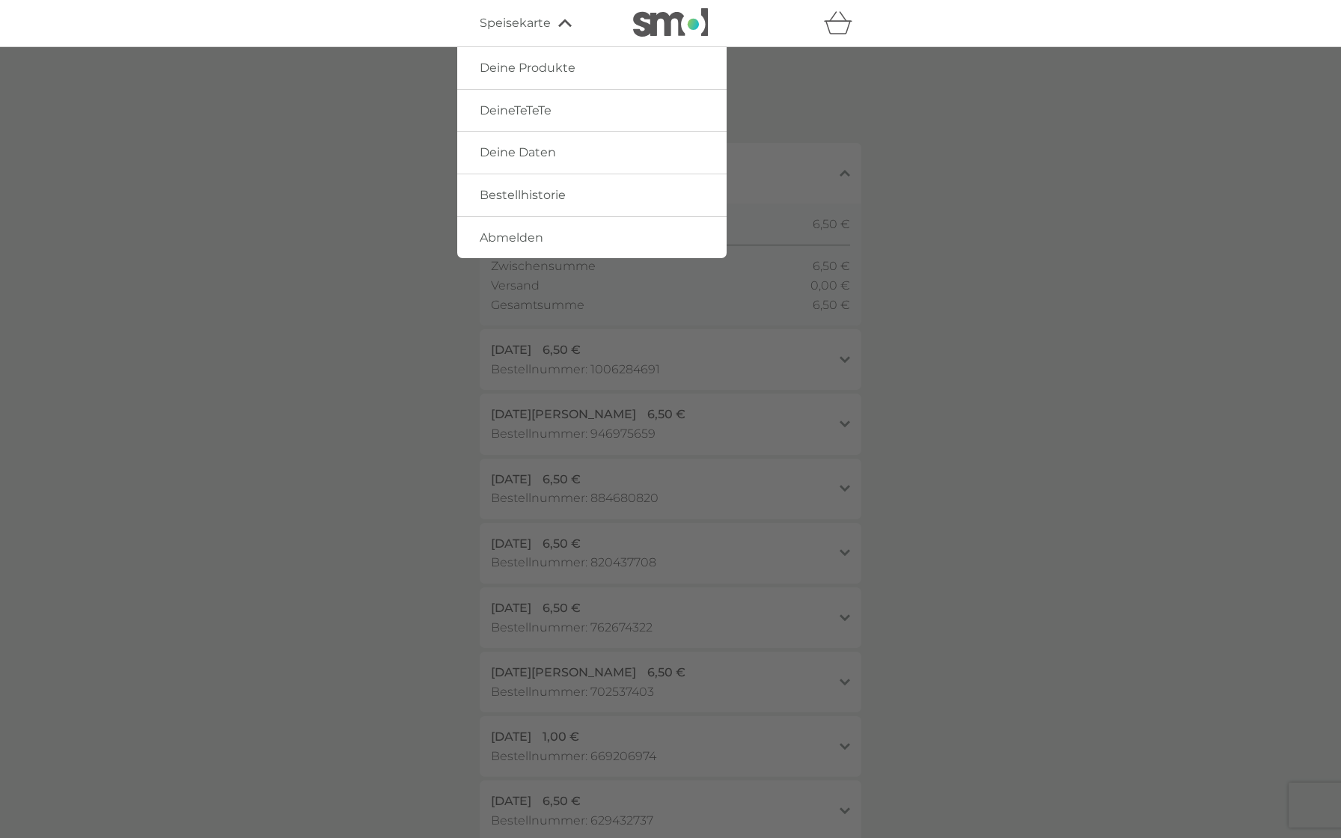
click at [522, 151] on font "Deine Daten" at bounding box center [518, 152] width 76 height 14
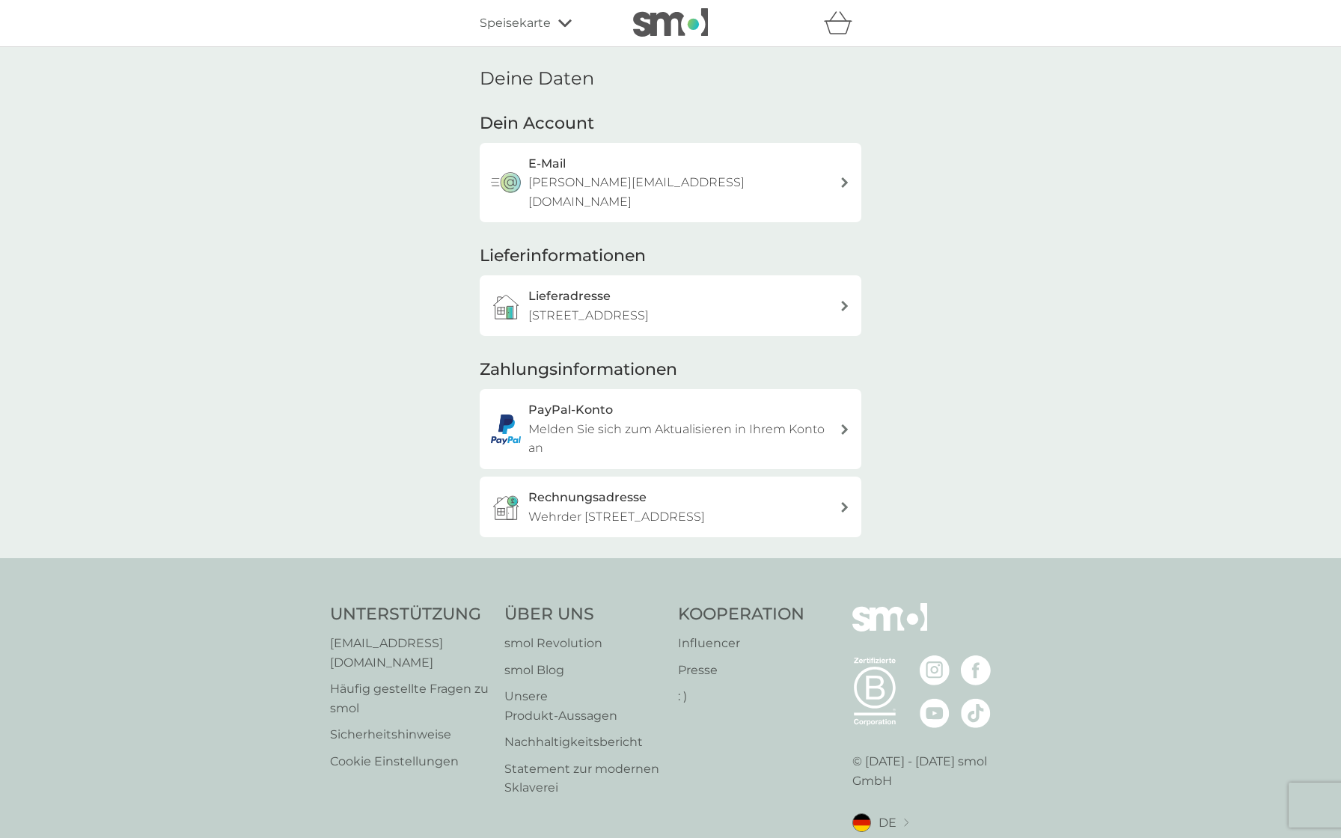
click at [561, 132] on font "Dein Account" at bounding box center [537, 123] width 114 height 20
click at [560, 118] on font "Dein Account" at bounding box center [537, 123] width 114 height 20
click at [530, 124] on font "Dein Account" at bounding box center [537, 123] width 114 height 20
click at [840, 177] on div at bounding box center [845, 182] width 12 height 10
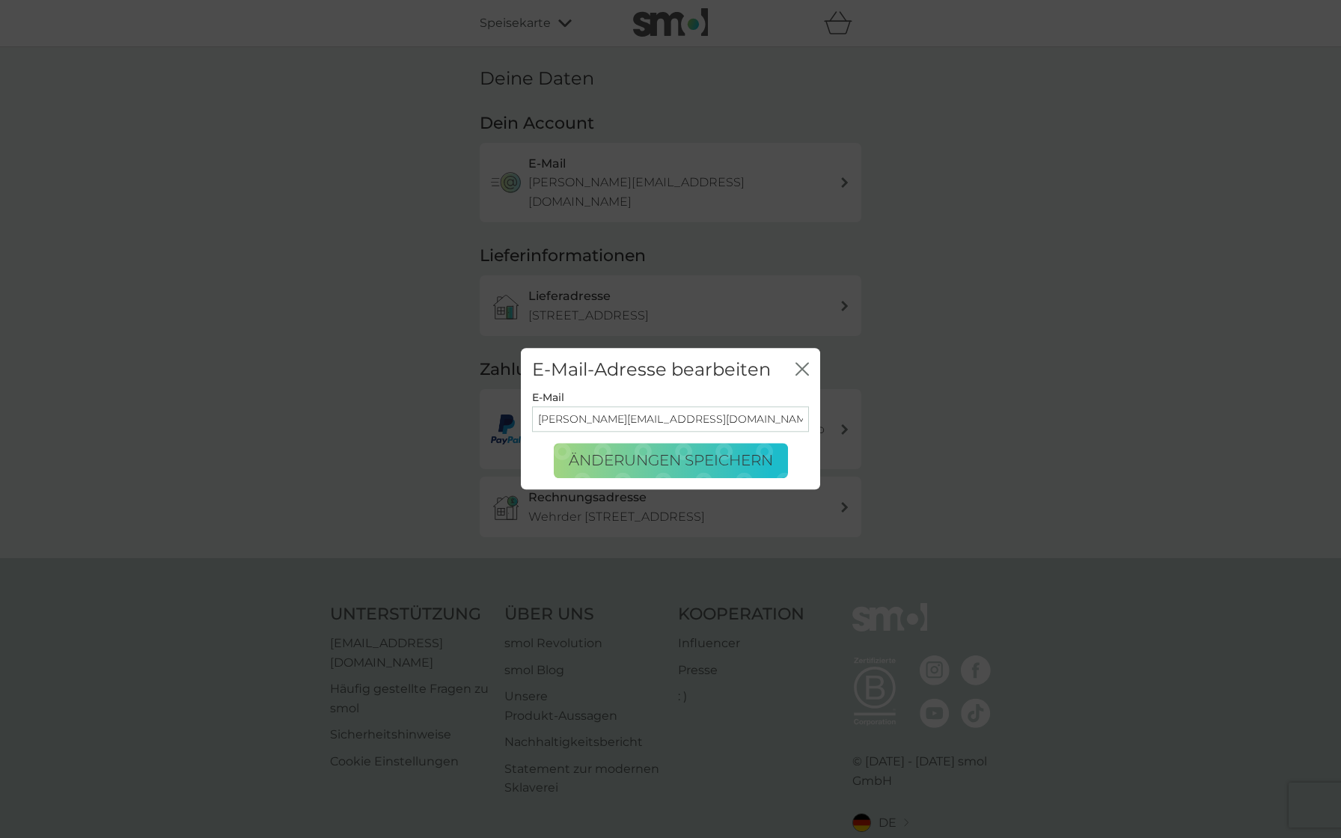
click at [805, 368] on icon "Schließen" at bounding box center [801, 368] width 13 height 13
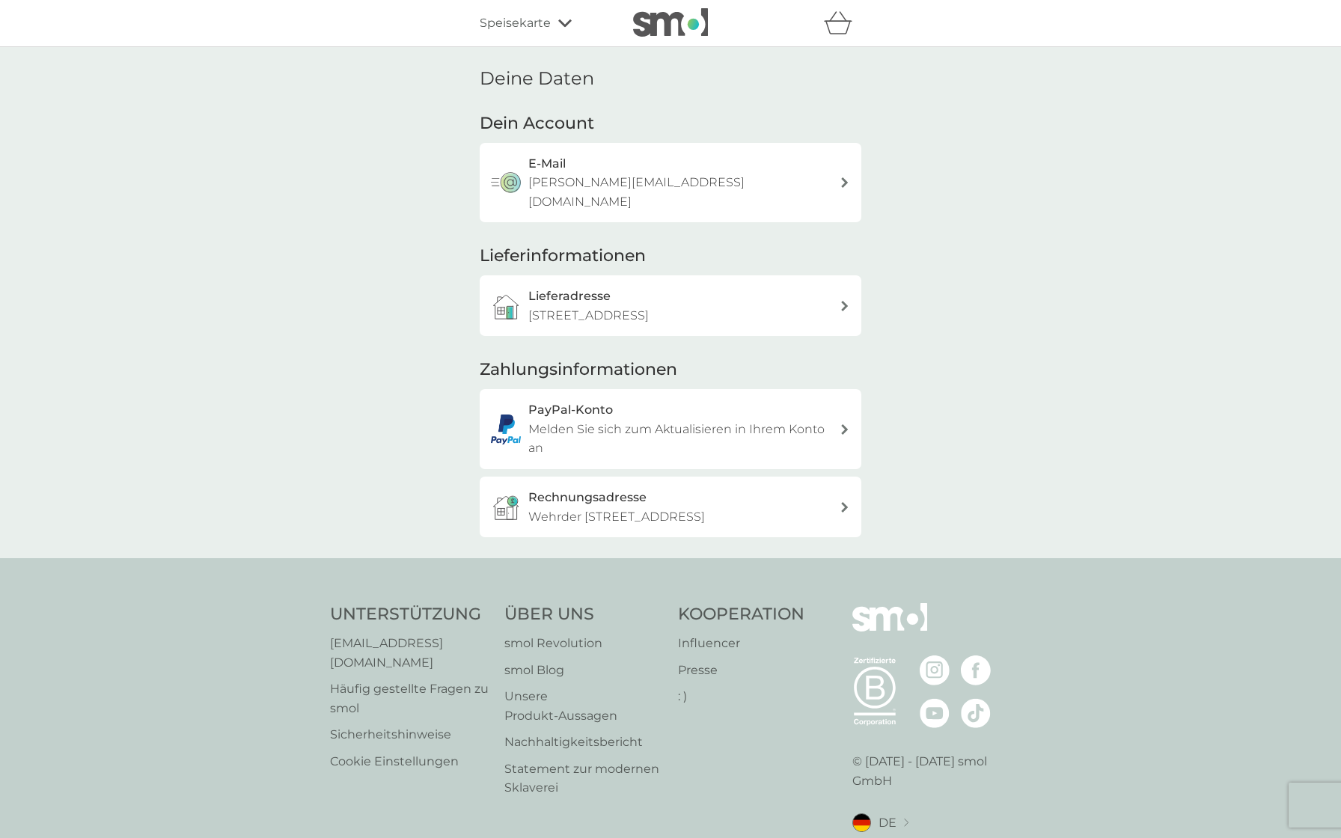
click at [527, 22] on font "Speisekarte" at bounding box center [515, 23] width 71 height 14
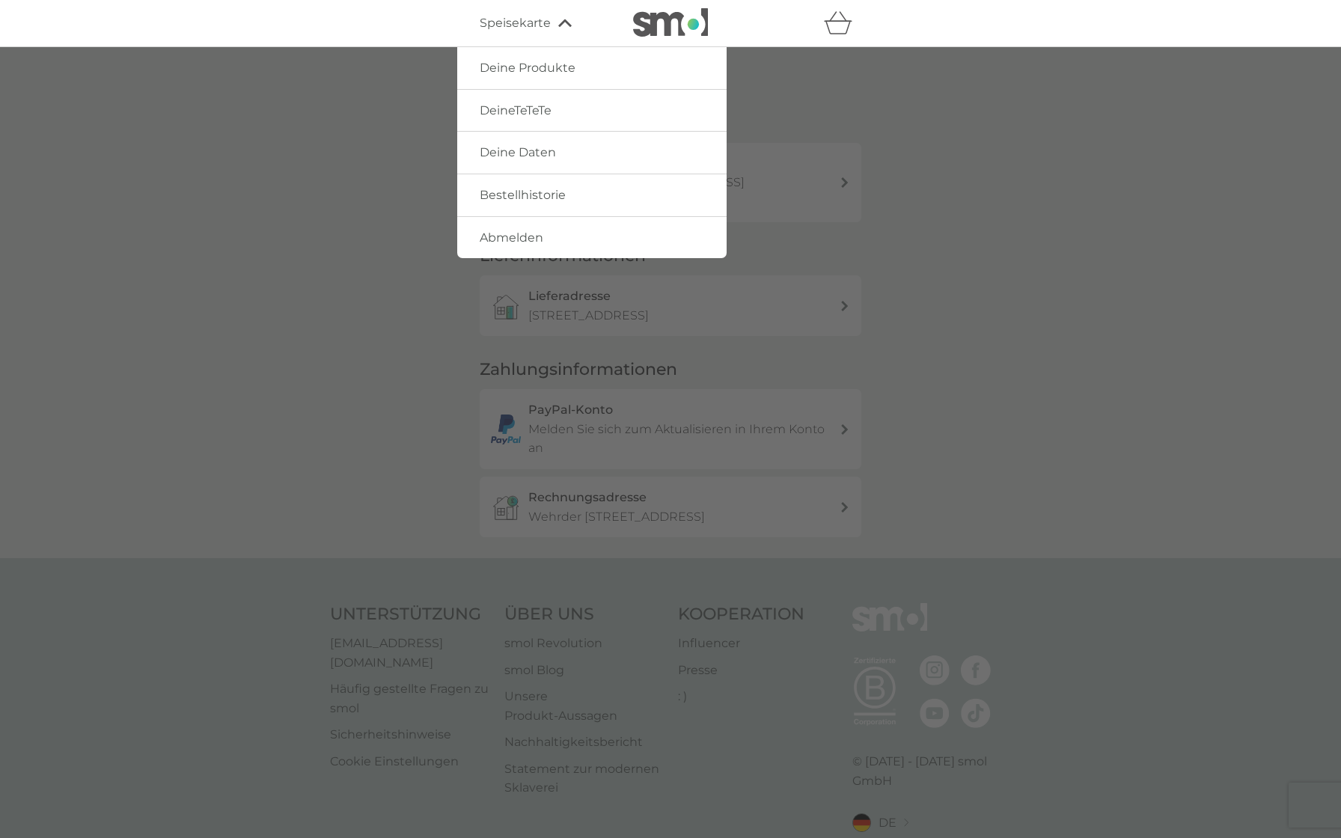
click at [527, 25] on font "Speisekarte" at bounding box center [515, 23] width 71 height 14
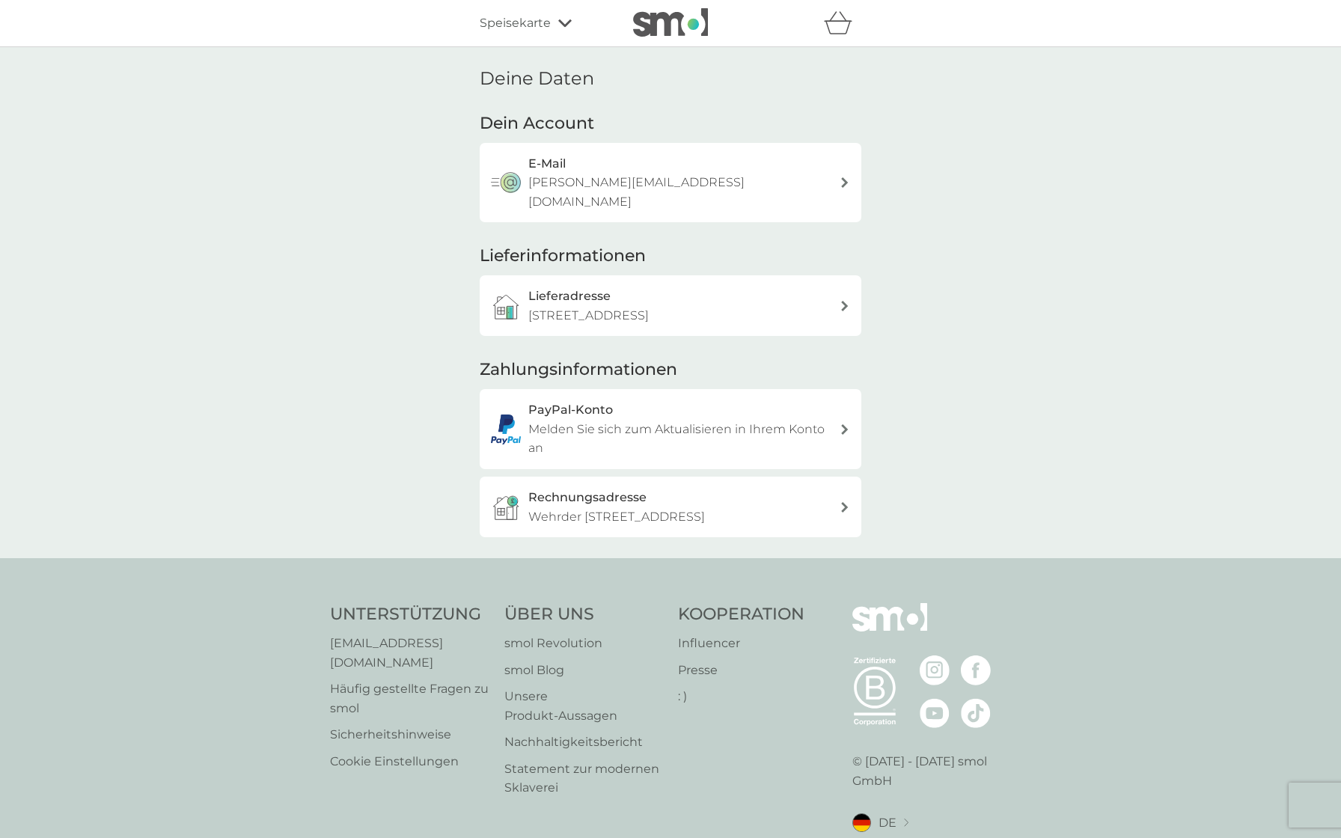
click at [833, 13] on icon "Warenkorb" at bounding box center [838, 22] width 28 height 23
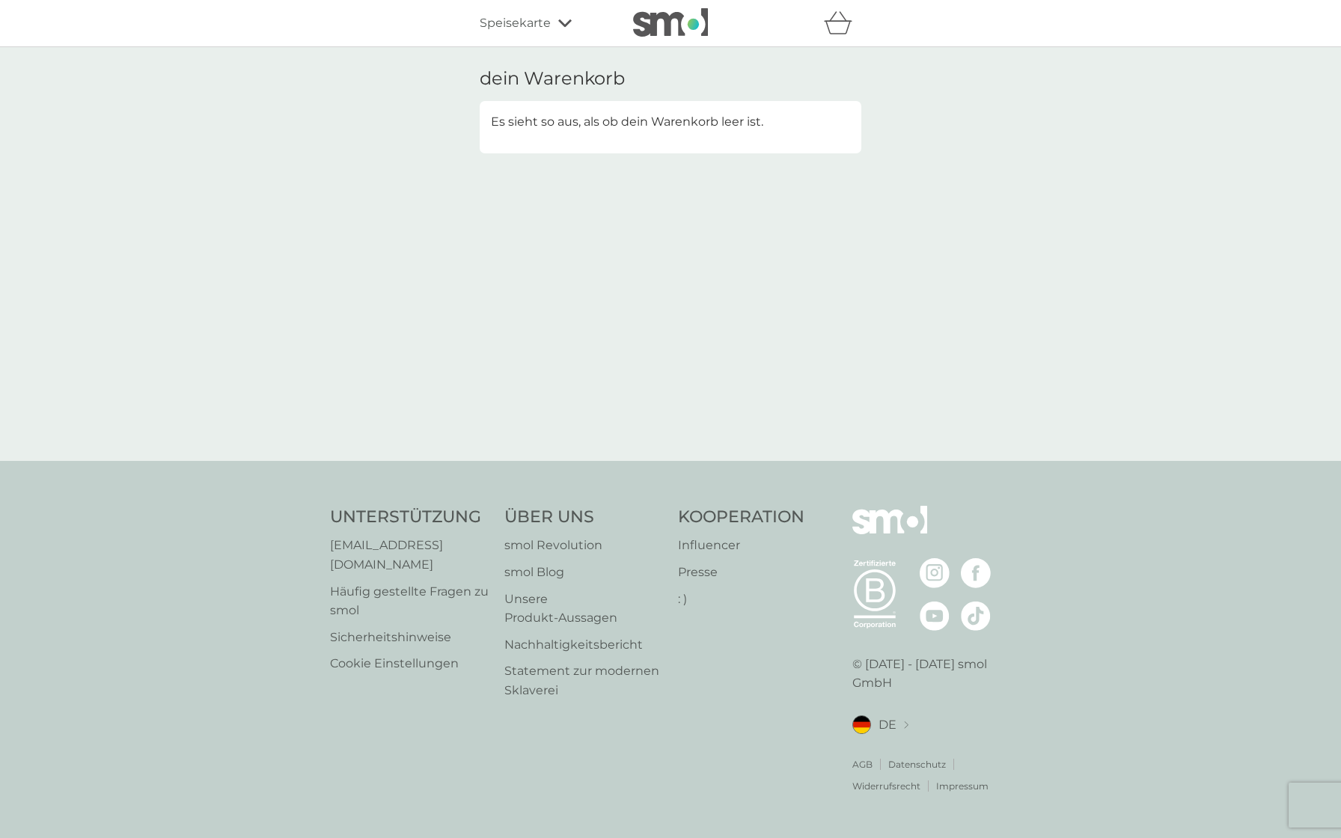
click at [841, 25] on icon "Warenkorb" at bounding box center [838, 22] width 28 height 23
click at [661, 19] on img at bounding box center [670, 22] width 75 height 28
click at [847, 134] on div "smol Plan bearbeiten Deine nächste Bestellung bearbeiten" at bounding box center [671, 136] width 382 height 60
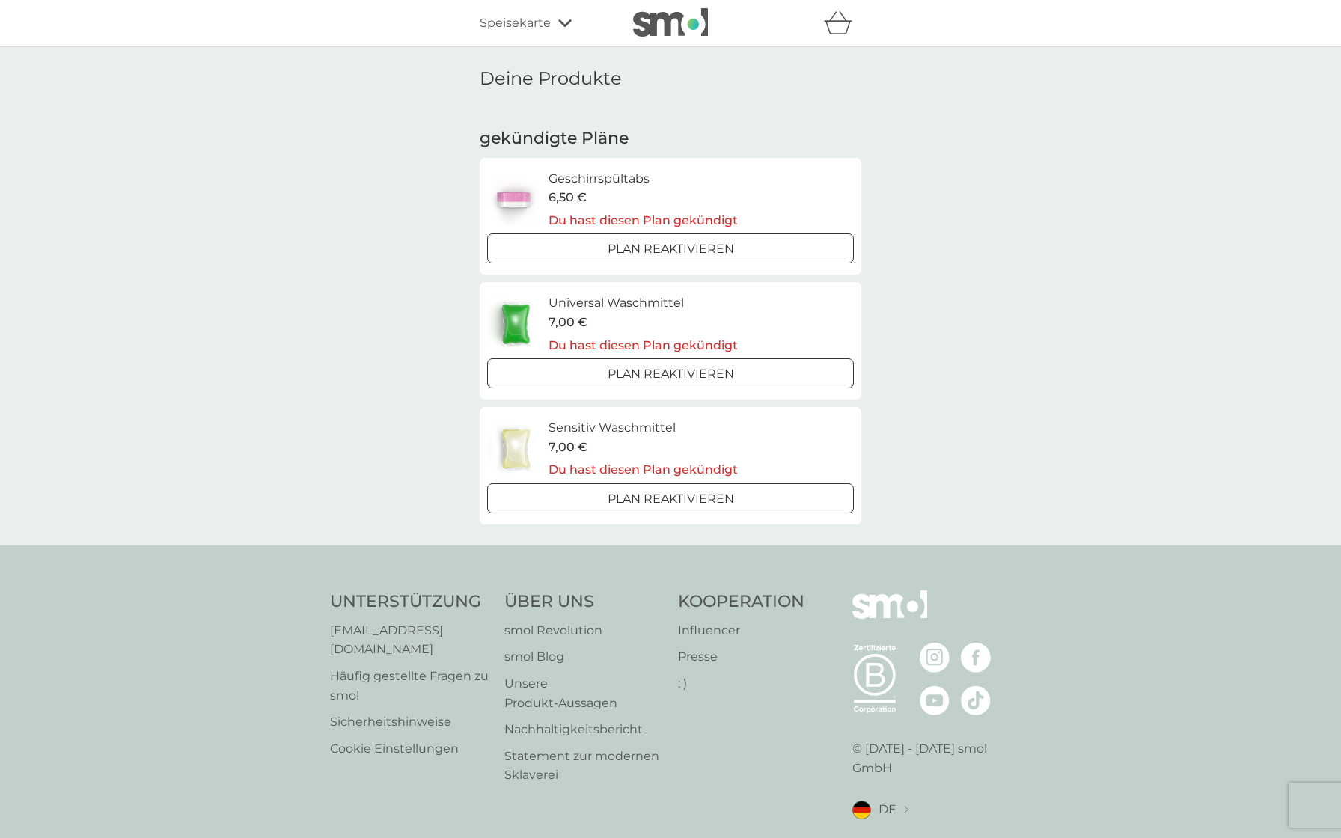
click at [524, 19] on font "Speisekarte" at bounding box center [515, 23] width 71 height 14
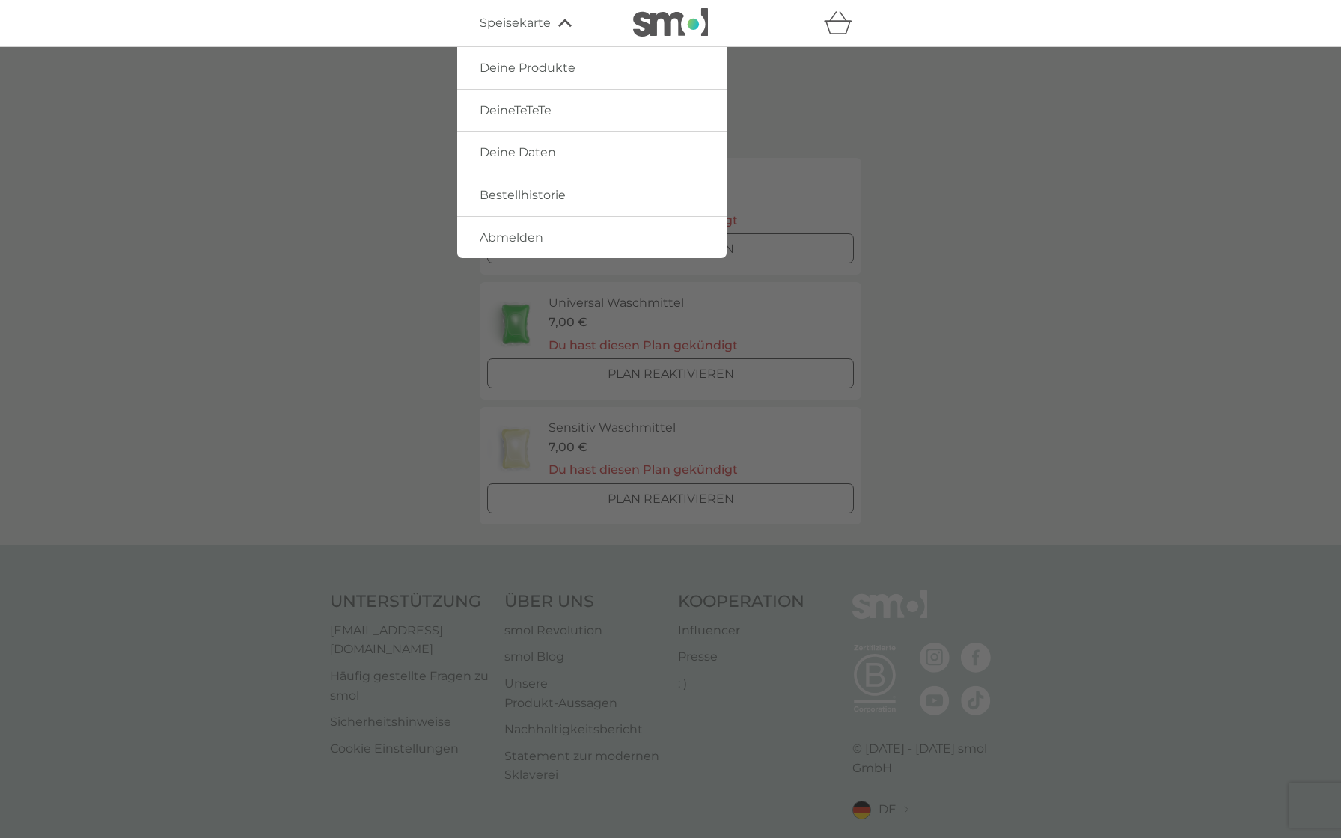
click at [502, 109] on font "DeineTeTeTe" at bounding box center [516, 110] width 72 height 14
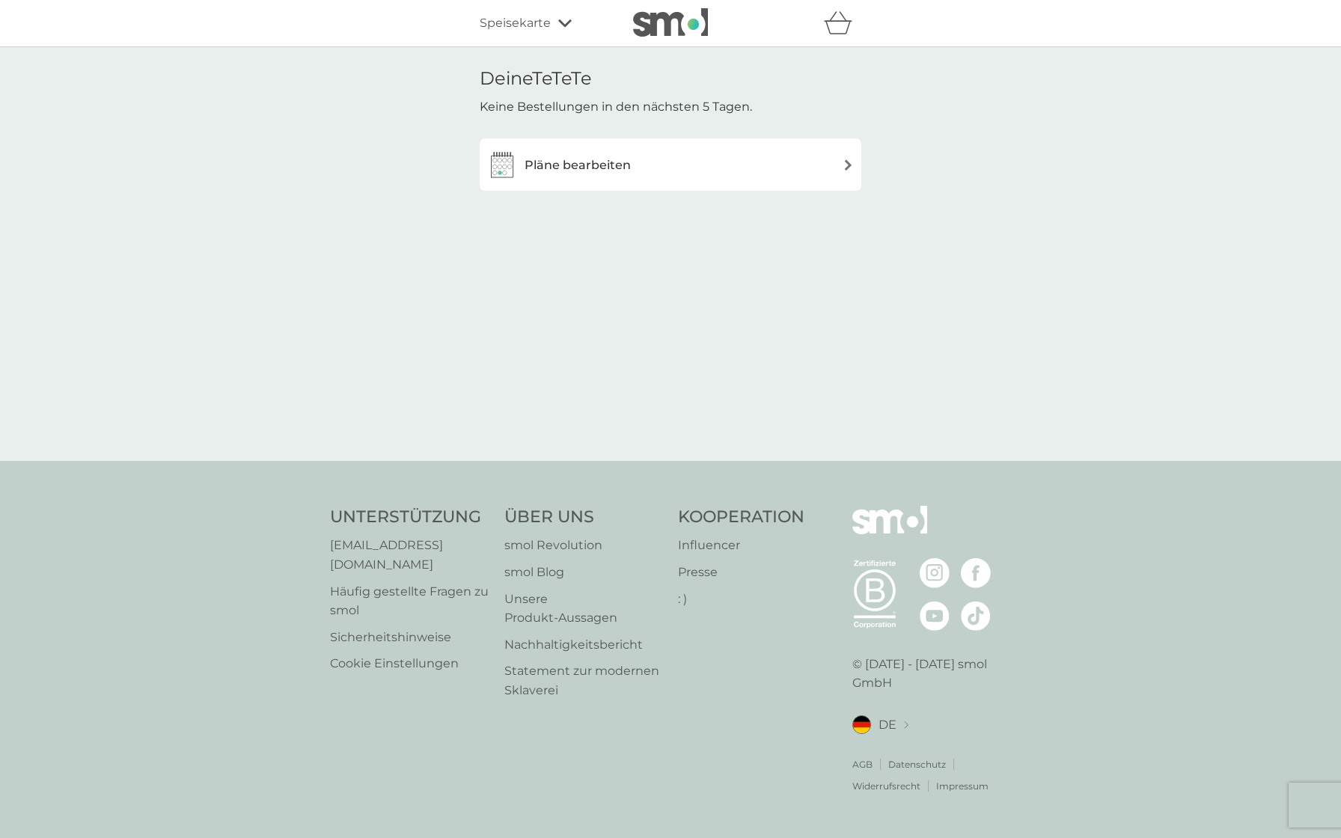
click at [513, 20] on font "Speisekarte" at bounding box center [515, 23] width 71 height 14
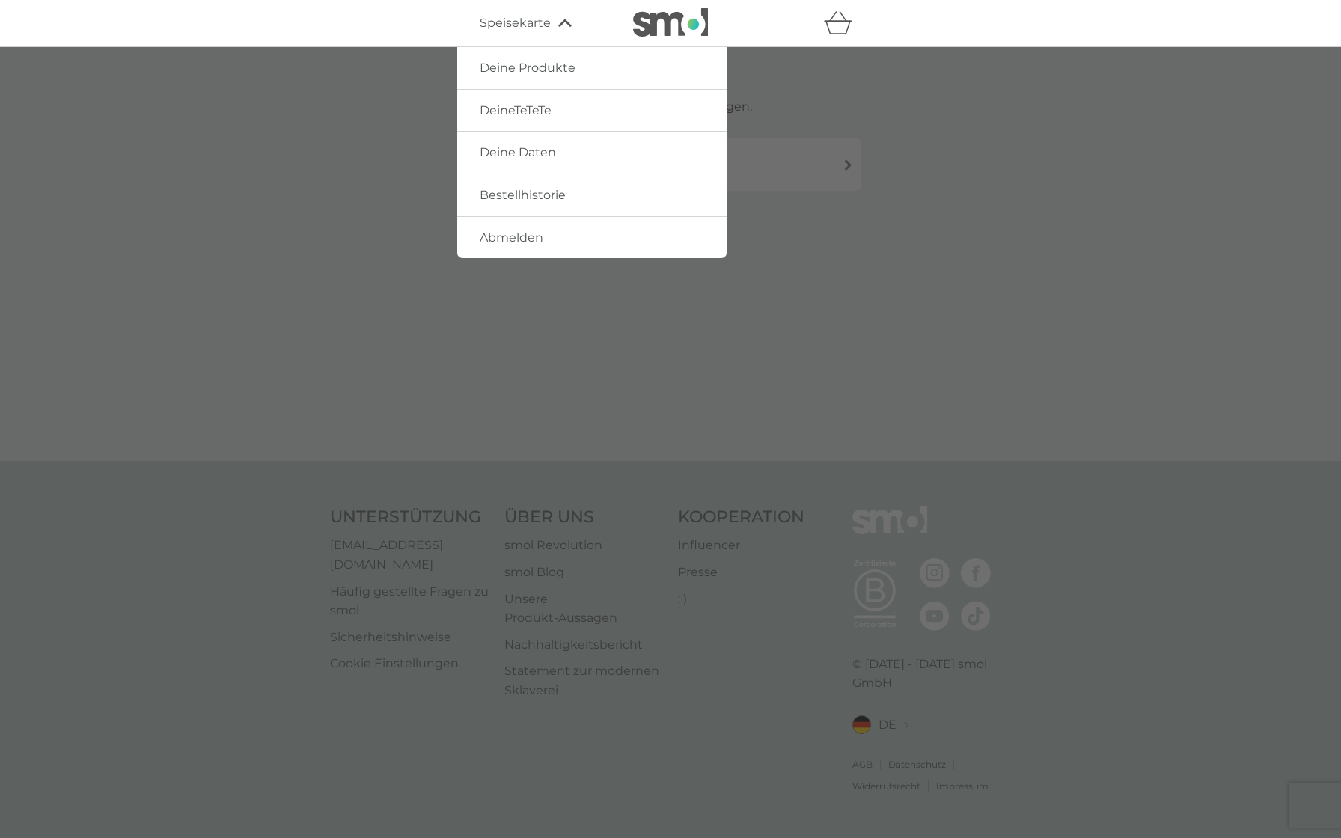
click at [522, 153] on font "Deine Daten" at bounding box center [518, 152] width 76 height 14
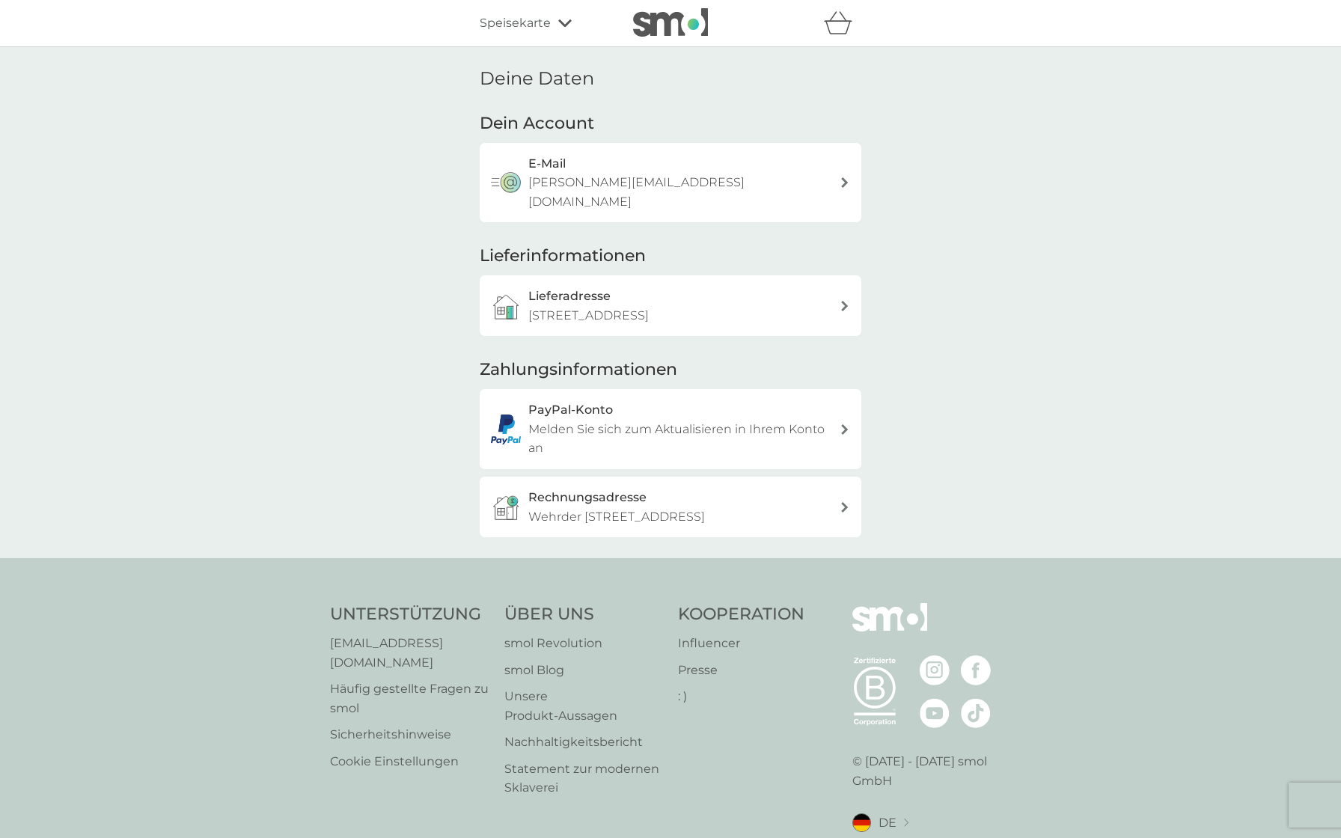
click at [848, 424] on icon at bounding box center [844, 429] width 7 height 10
click at [841, 502] on icon at bounding box center [844, 507] width 7 height 10
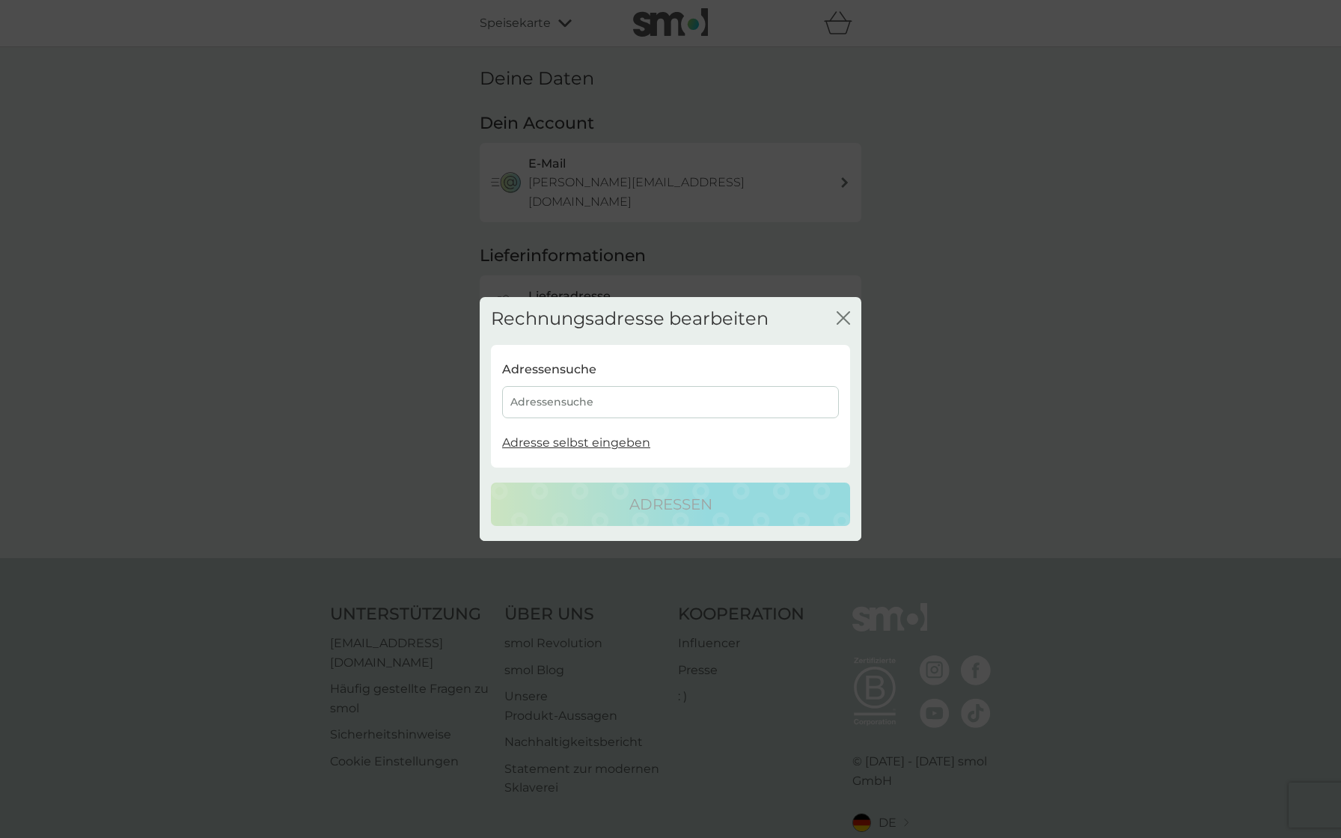
click at [843, 321] on icon "Schließen" at bounding box center [843, 317] width 13 height 13
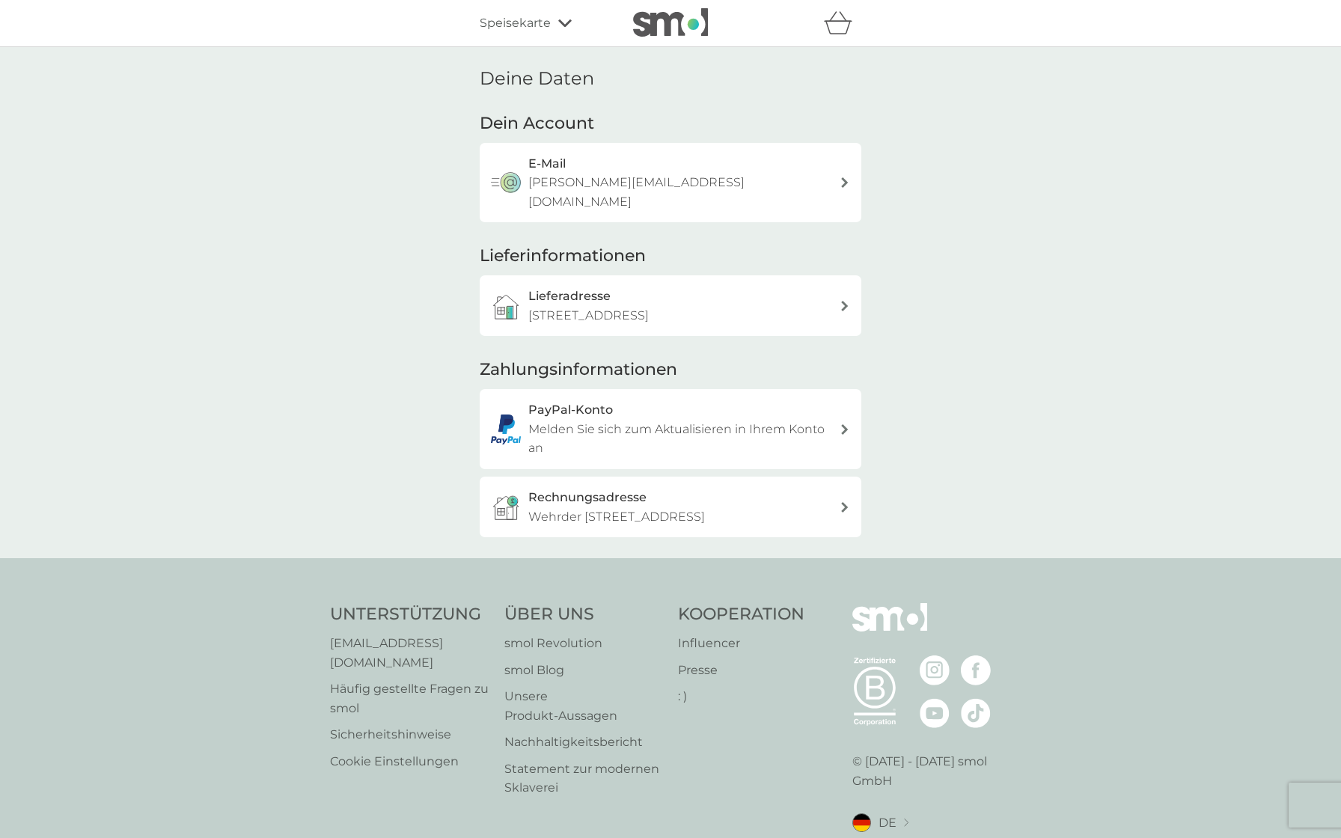
click at [842, 301] on icon at bounding box center [844, 306] width 7 height 10
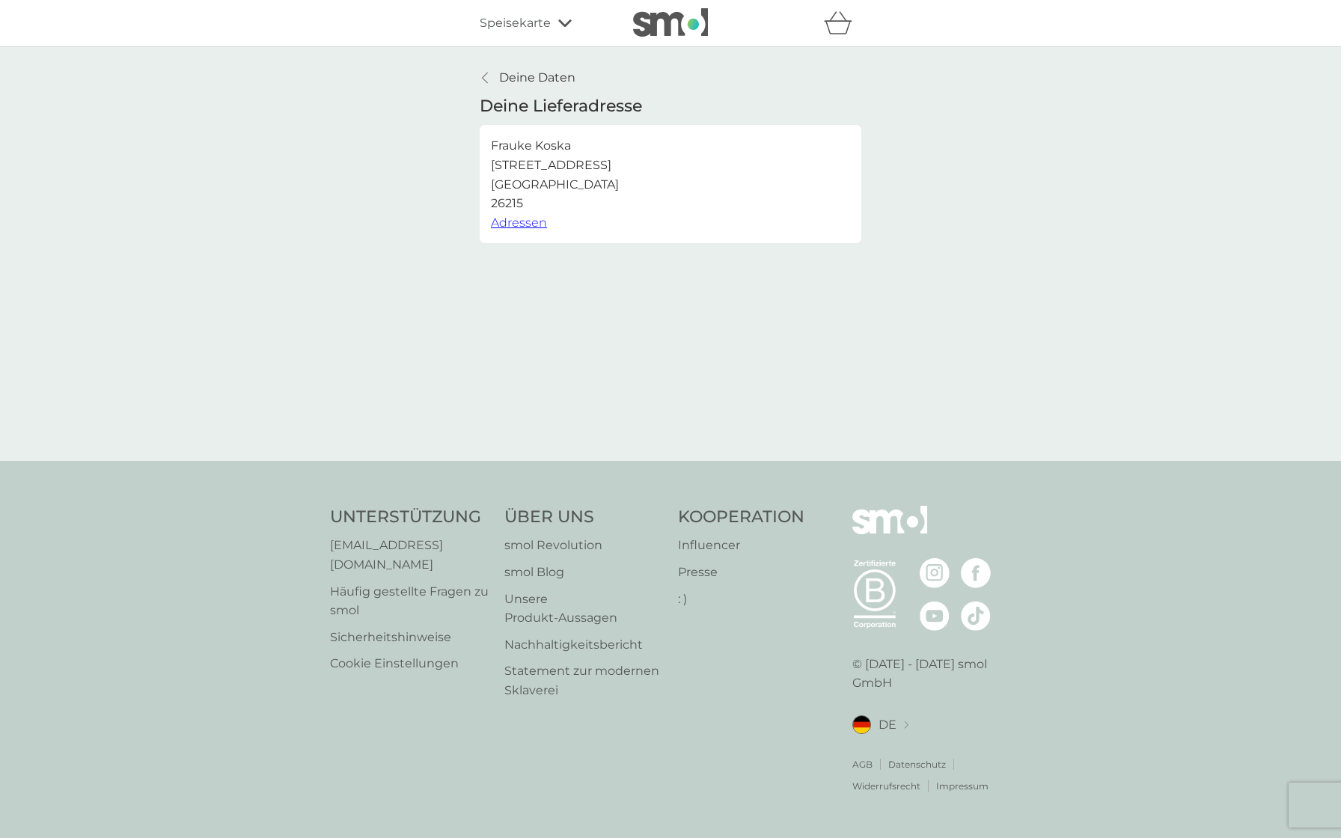
click at [484, 76] on icon at bounding box center [485, 78] width 6 height 12
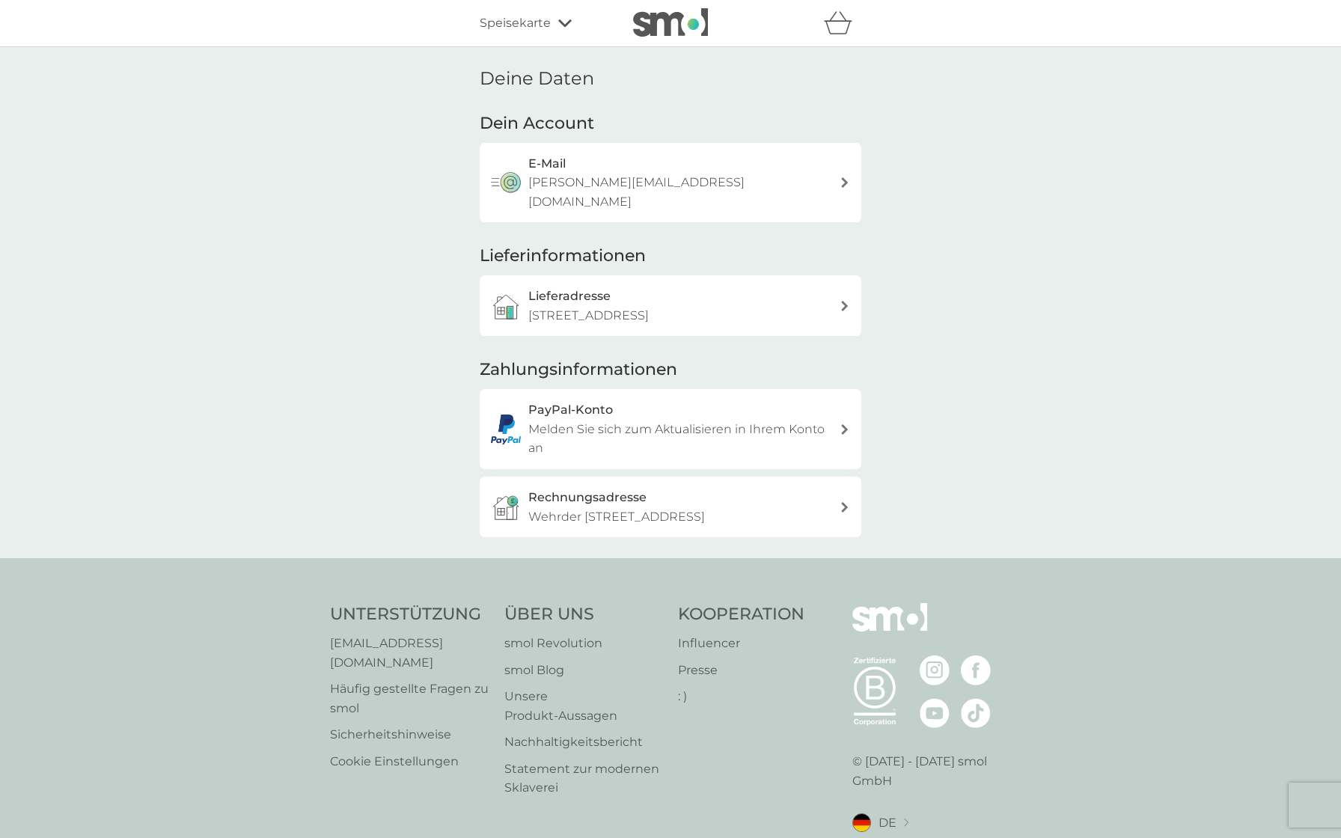
click at [844, 177] on icon at bounding box center [844, 182] width 7 height 10
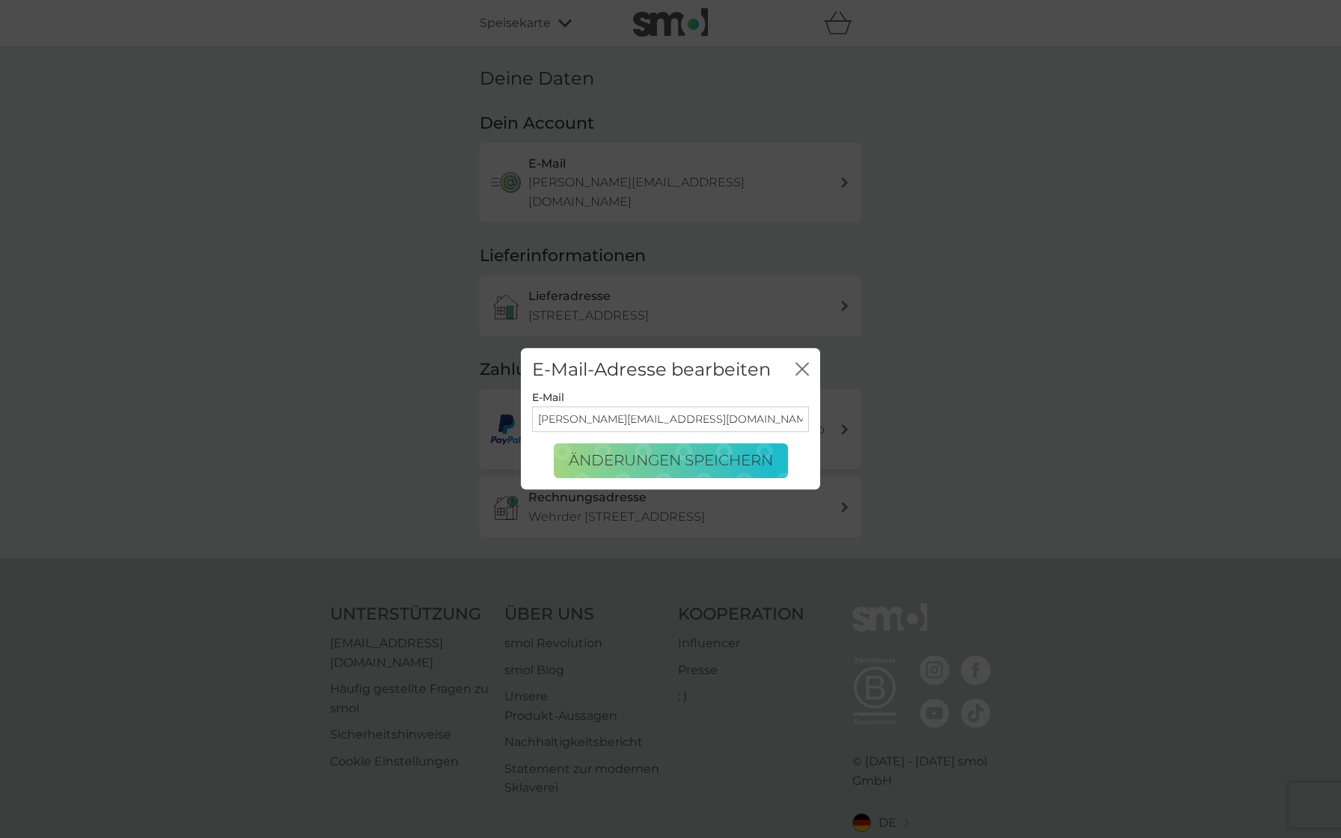
drag, startPoint x: 620, startPoint y: 418, endPoint x: 477, endPoint y: 416, distance: 142.2
click at [477, 416] on div "E-Mail-Adresse bearbeiten Schließen E-Mail f.koska@gmx.de Änderungen speichern" at bounding box center [670, 419] width 1341 height 838
click at [582, 465] on font "Änderungen speichern" at bounding box center [671, 461] width 204 height 18
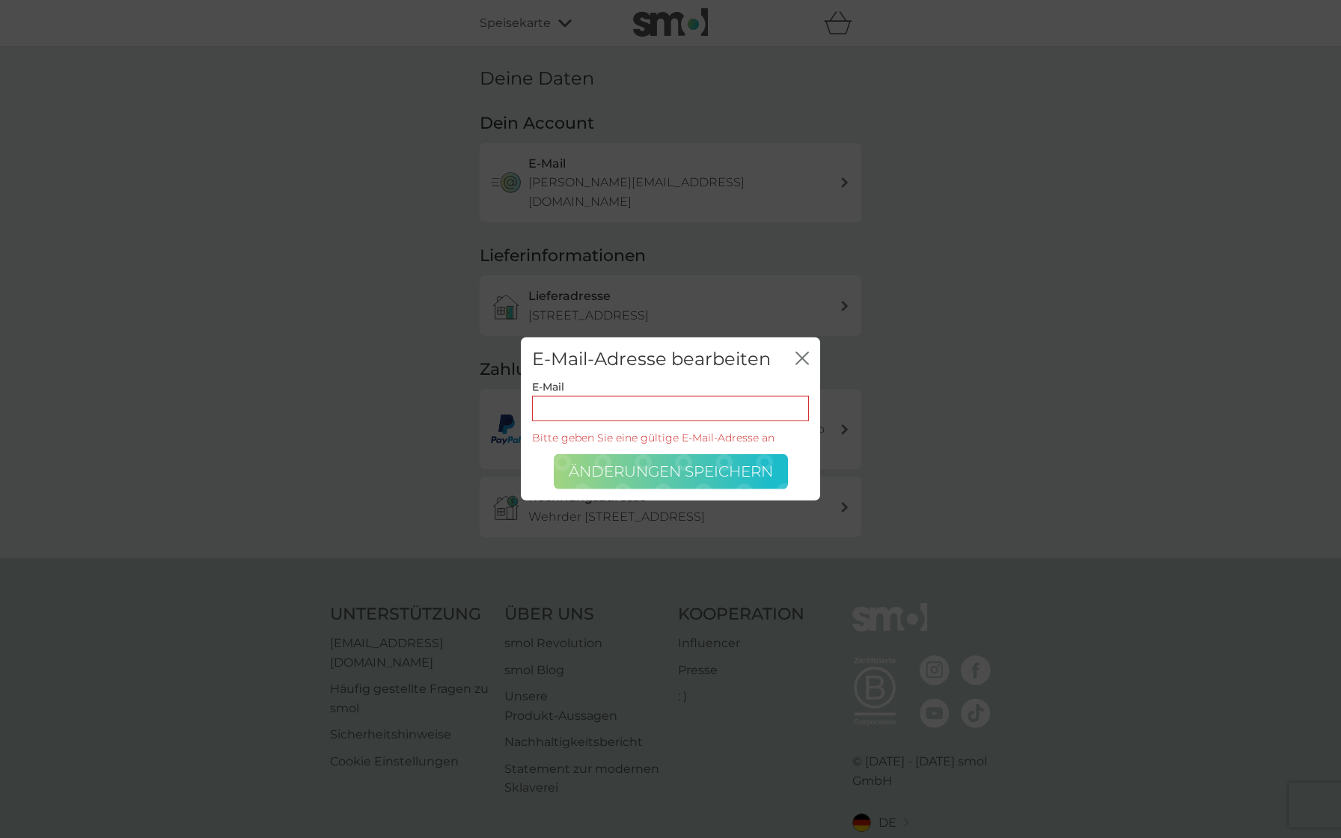
click at [706, 469] on font "Änderungen speichern" at bounding box center [671, 471] width 204 height 18
click at [801, 361] on icon "Schließen" at bounding box center [801, 358] width 13 height 13
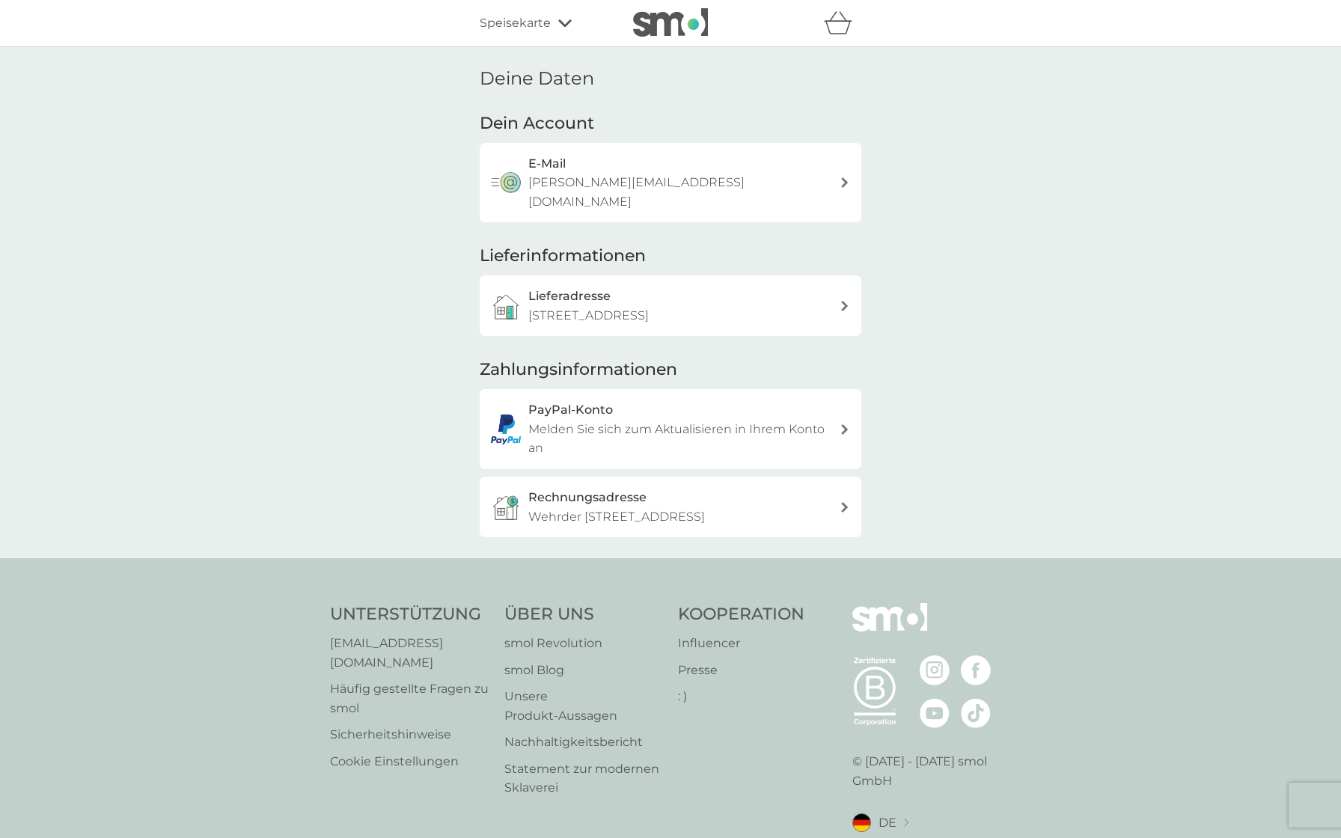
click at [901, 180] on div "Deine Daten Dein Account E-Mail f.koska@gmx.de Lieferinformationen Lieferadress…" at bounding box center [670, 302] width 1341 height 511
click at [419, 636] on font "[EMAIL_ADDRESS][DOMAIN_NAME]" at bounding box center [386, 653] width 113 height 34
click at [349, 204] on div "Deine Daten Dein Account E-Mail f.koska@gmx.de Lieferinformationen Lieferadress…" at bounding box center [670, 302] width 1341 height 511
click at [539, 21] on font "Speisekarte" at bounding box center [515, 23] width 71 height 14
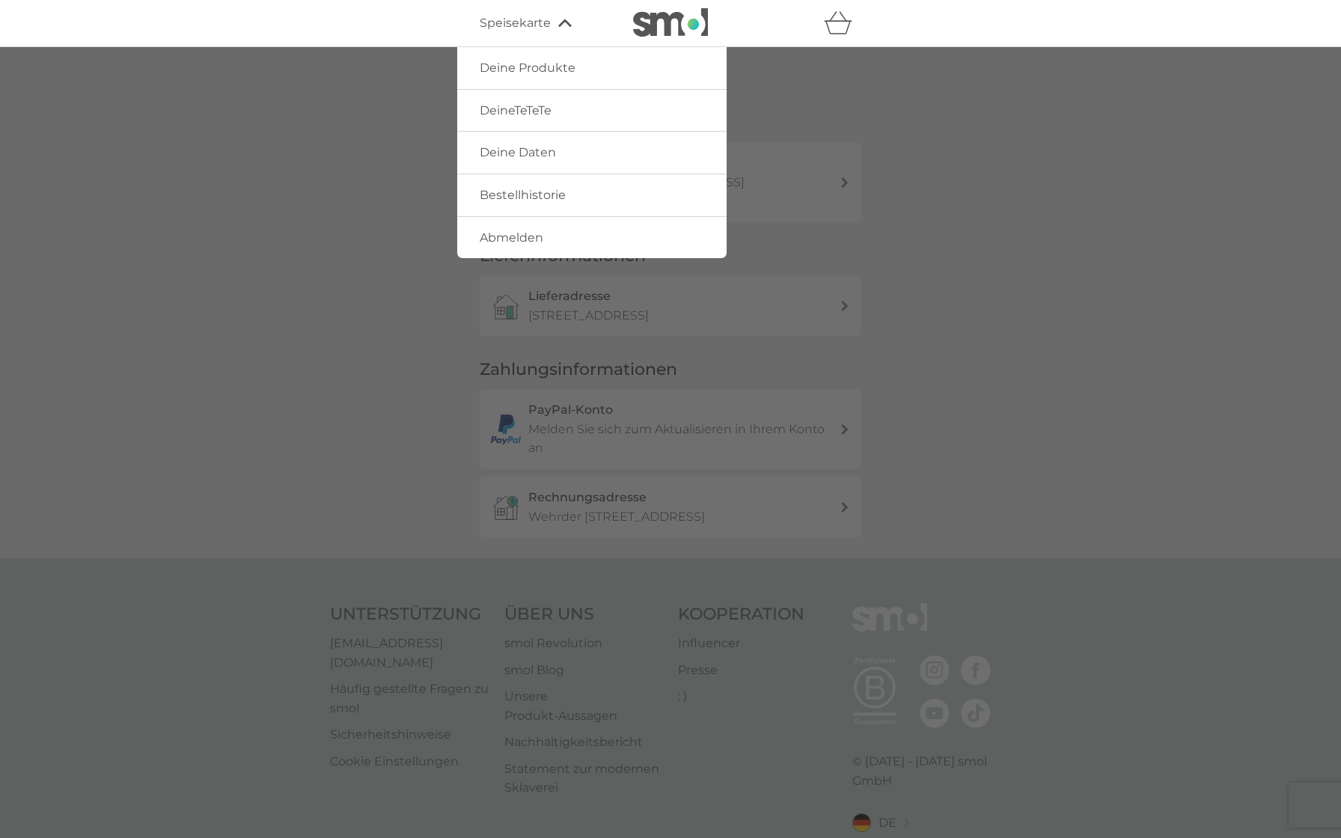
click at [510, 233] on font "Abmelden" at bounding box center [512, 237] width 64 height 14
